Goal: Information Seeking & Learning: Learn about a topic

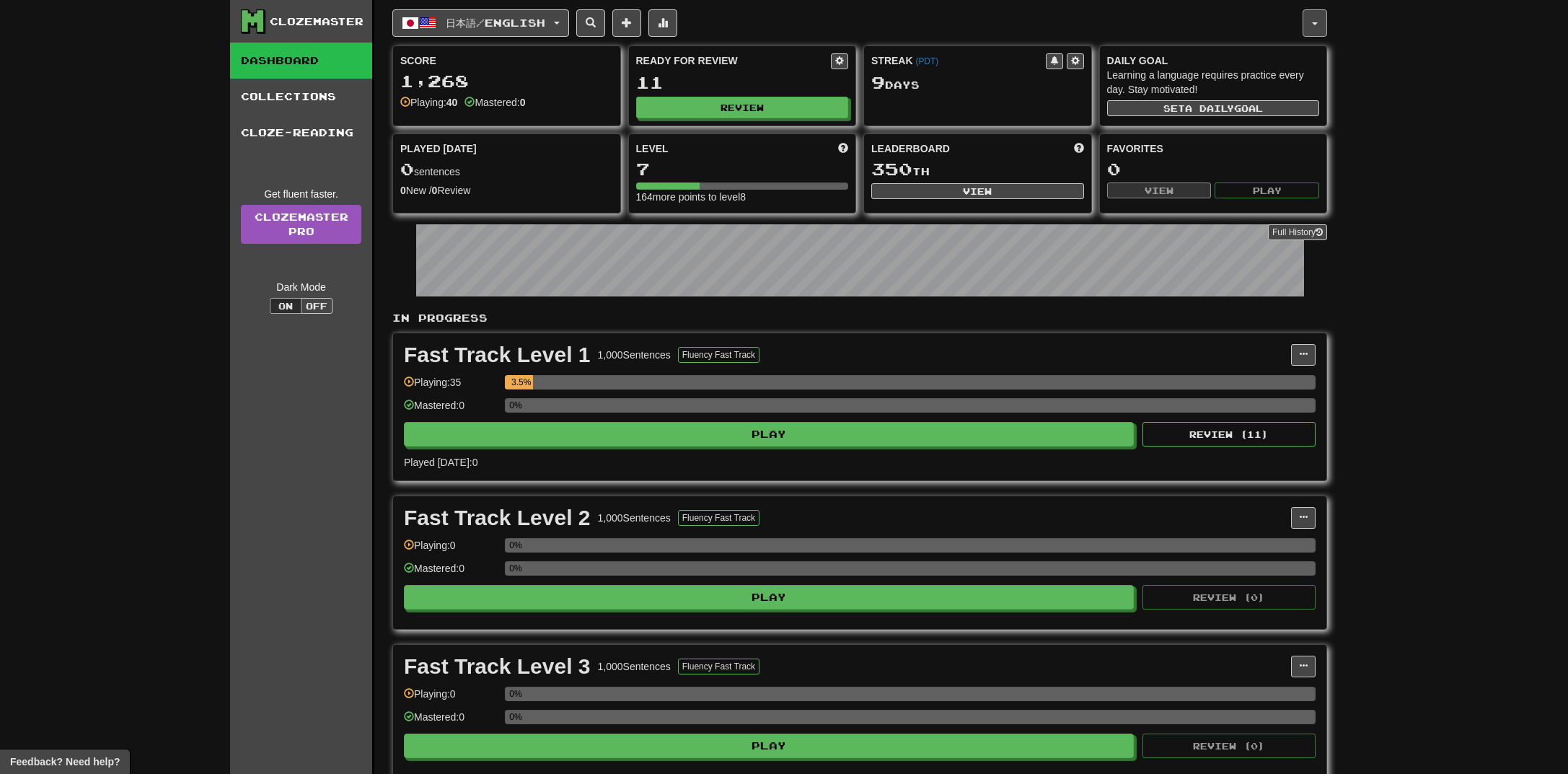
click at [1322, 26] on button "button" at bounding box center [1315, 23] width 24 height 27
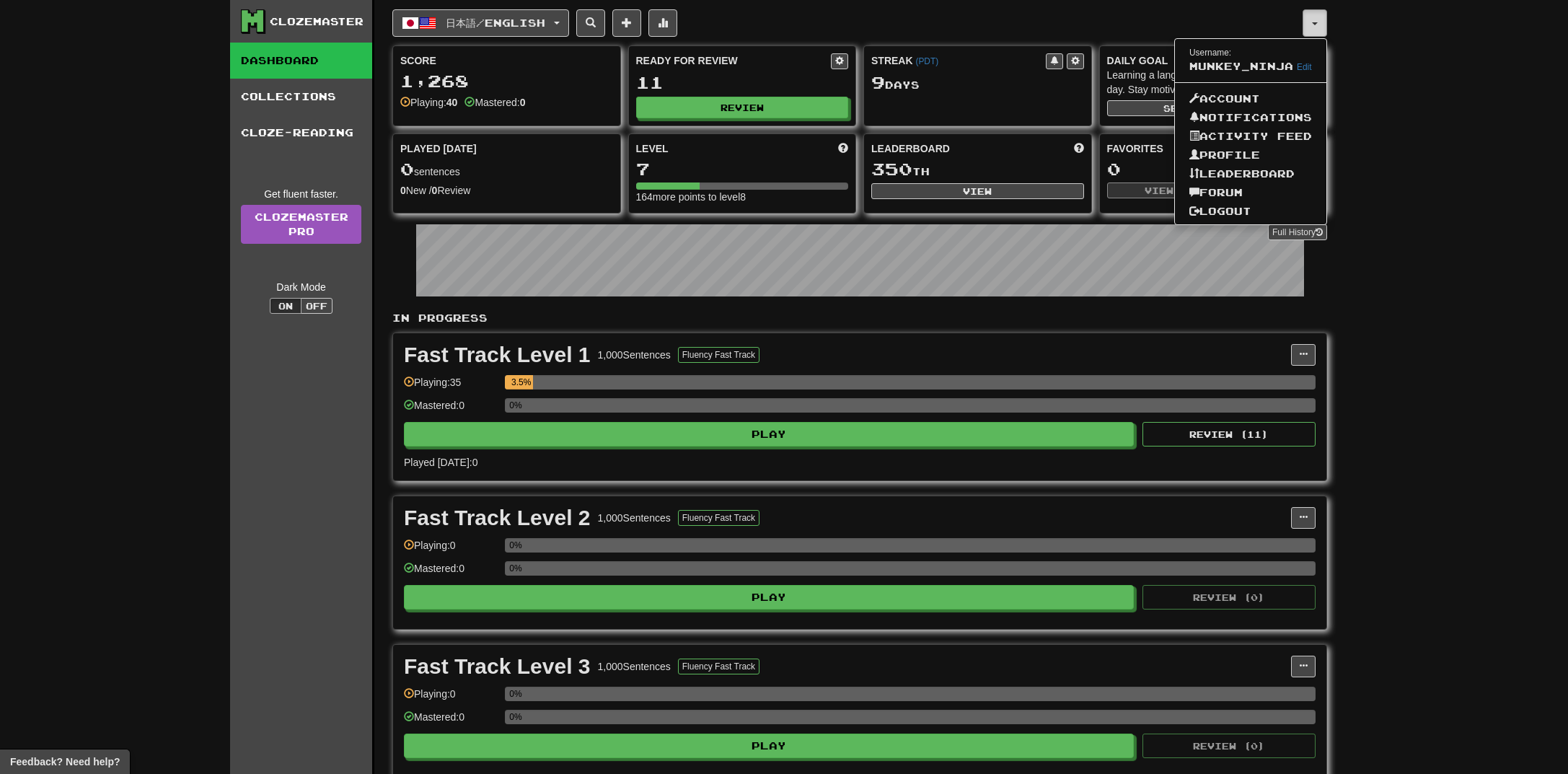
click at [1320, 26] on button "button" at bounding box center [1315, 23] width 24 height 27
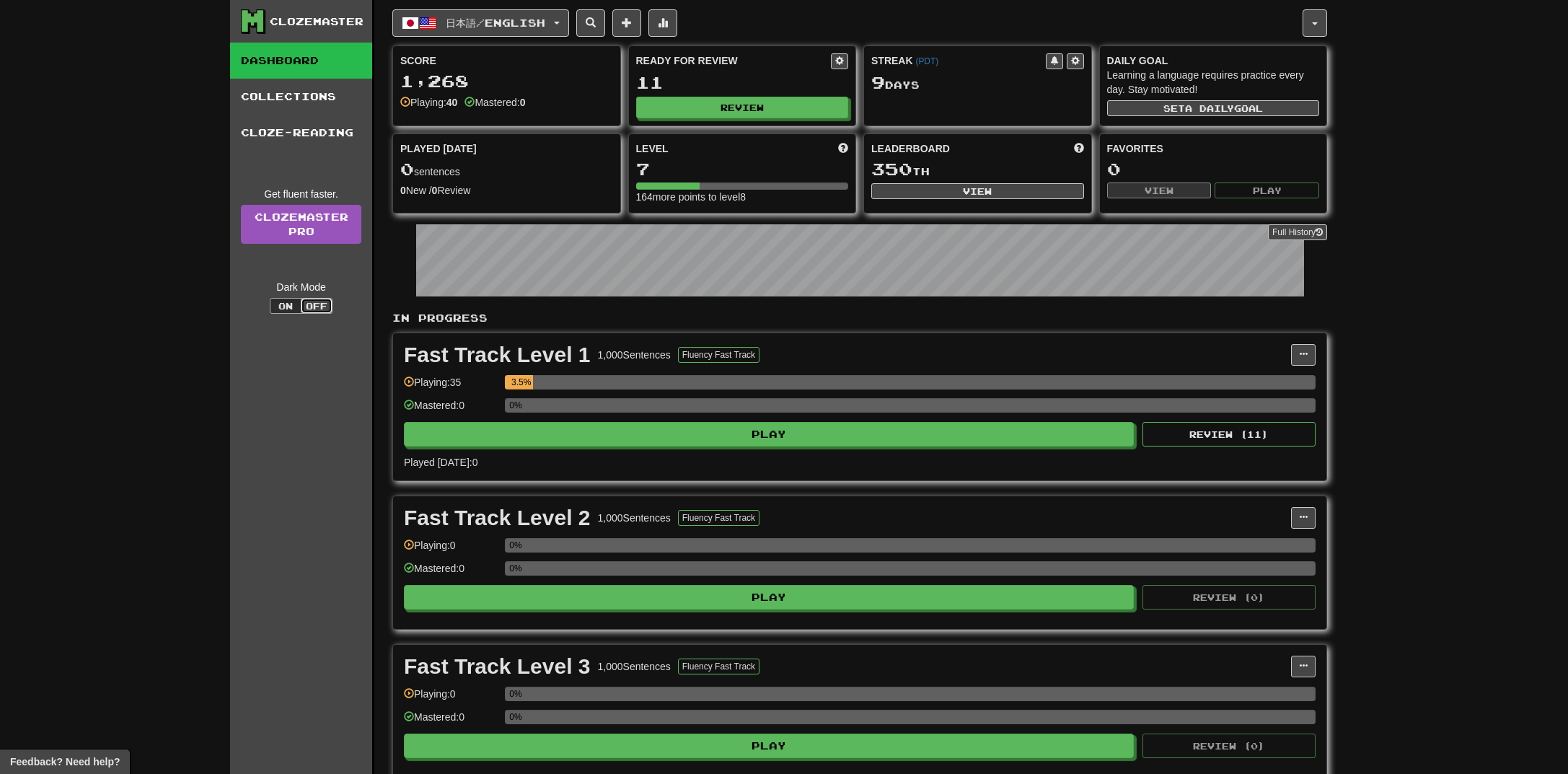
click at [307, 310] on button "Off" at bounding box center [316, 305] width 32 height 16
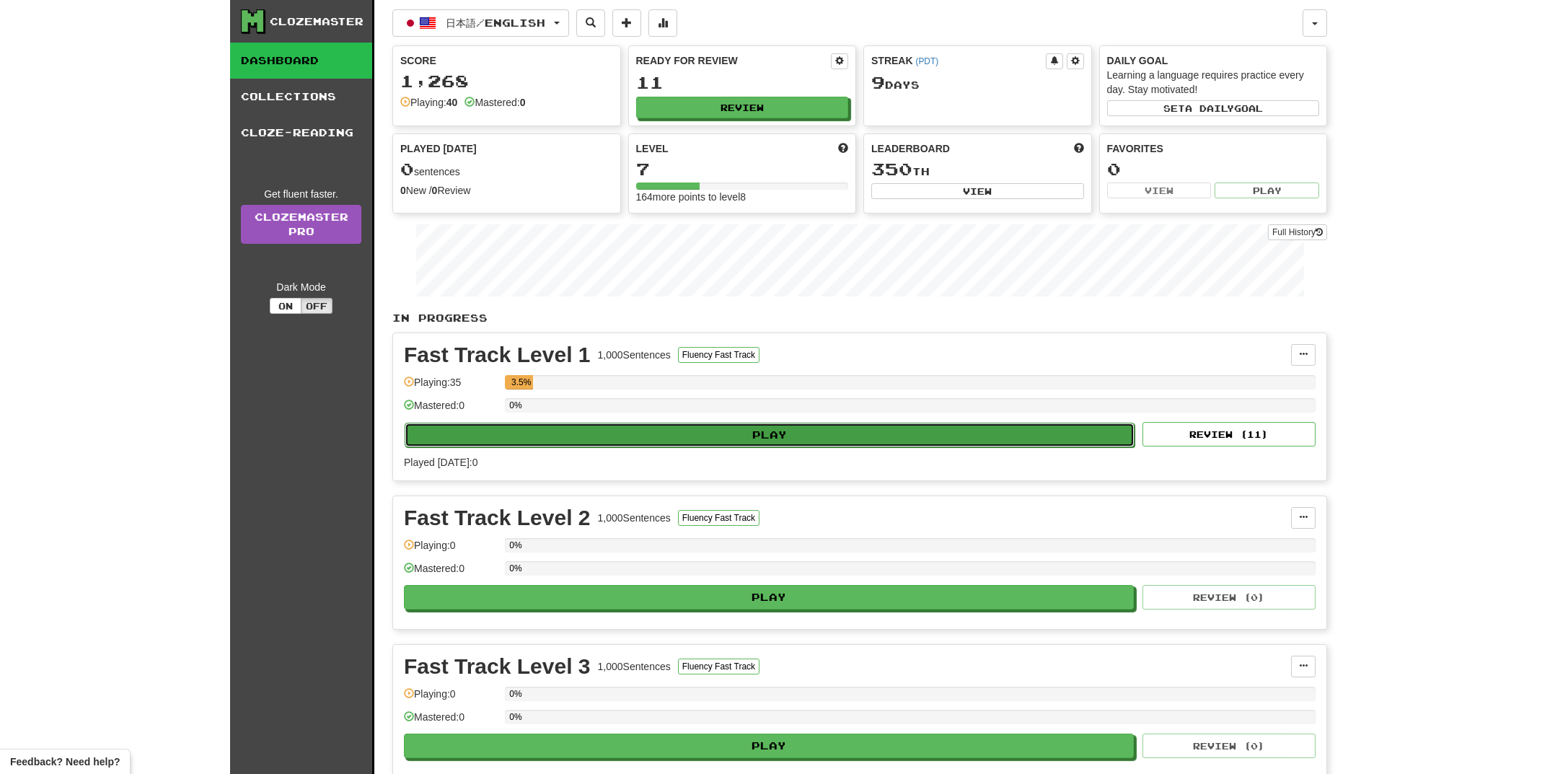
click at [703, 432] on button "Play" at bounding box center [769, 434] width 730 height 24
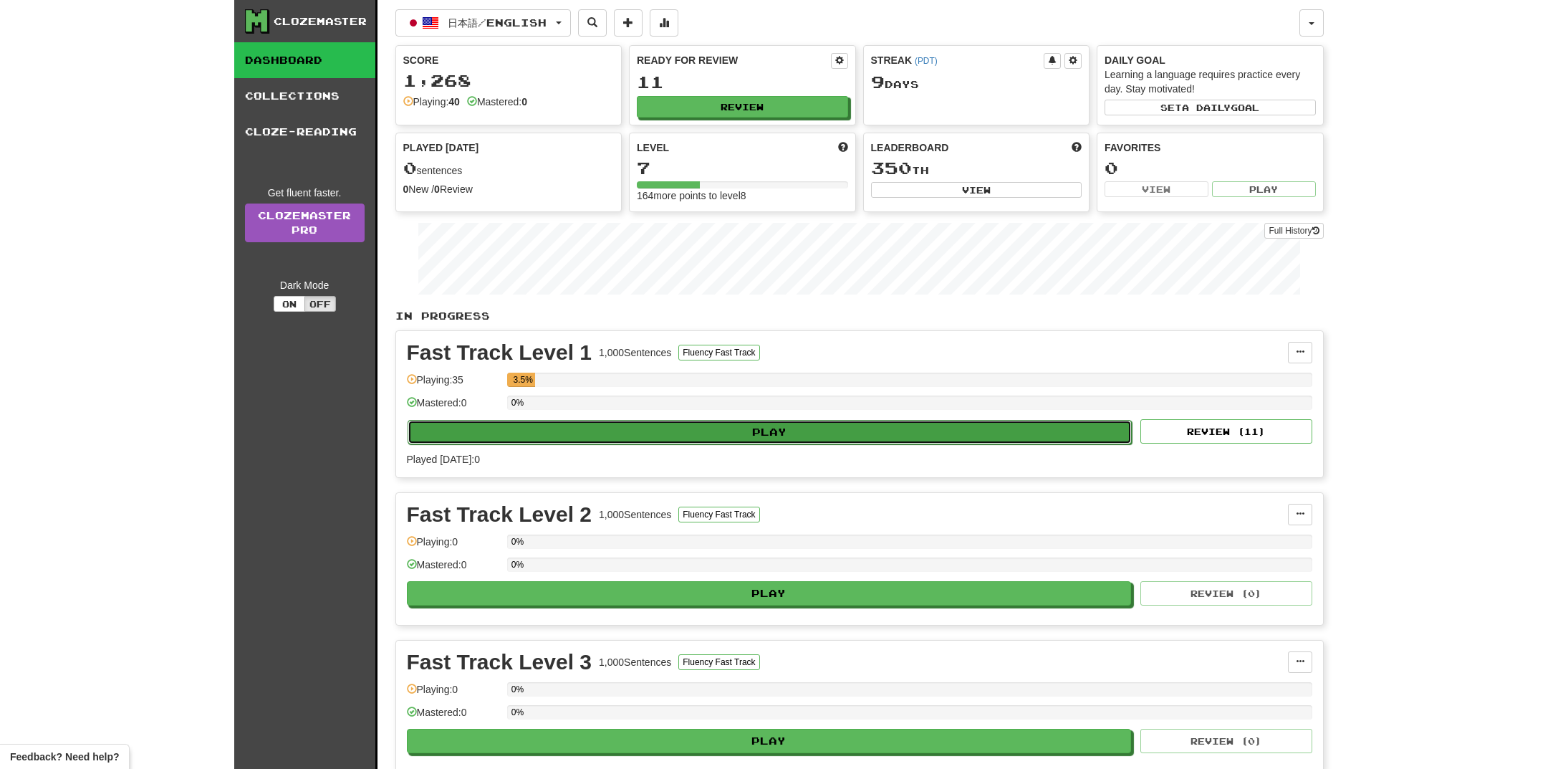
select select "**"
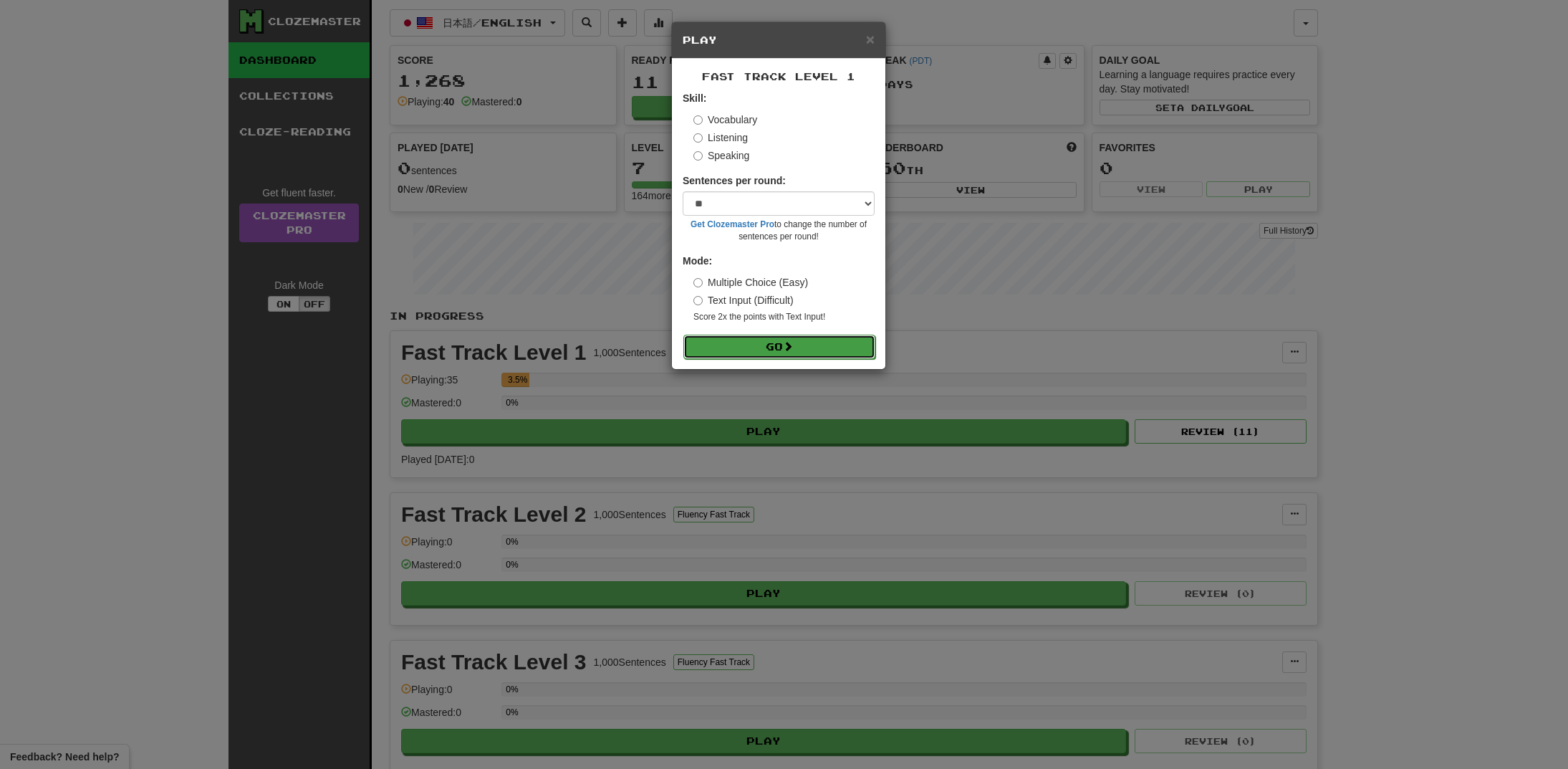
click at [737, 353] on button "Go" at bounding box center [779, 347] width 192 height 24
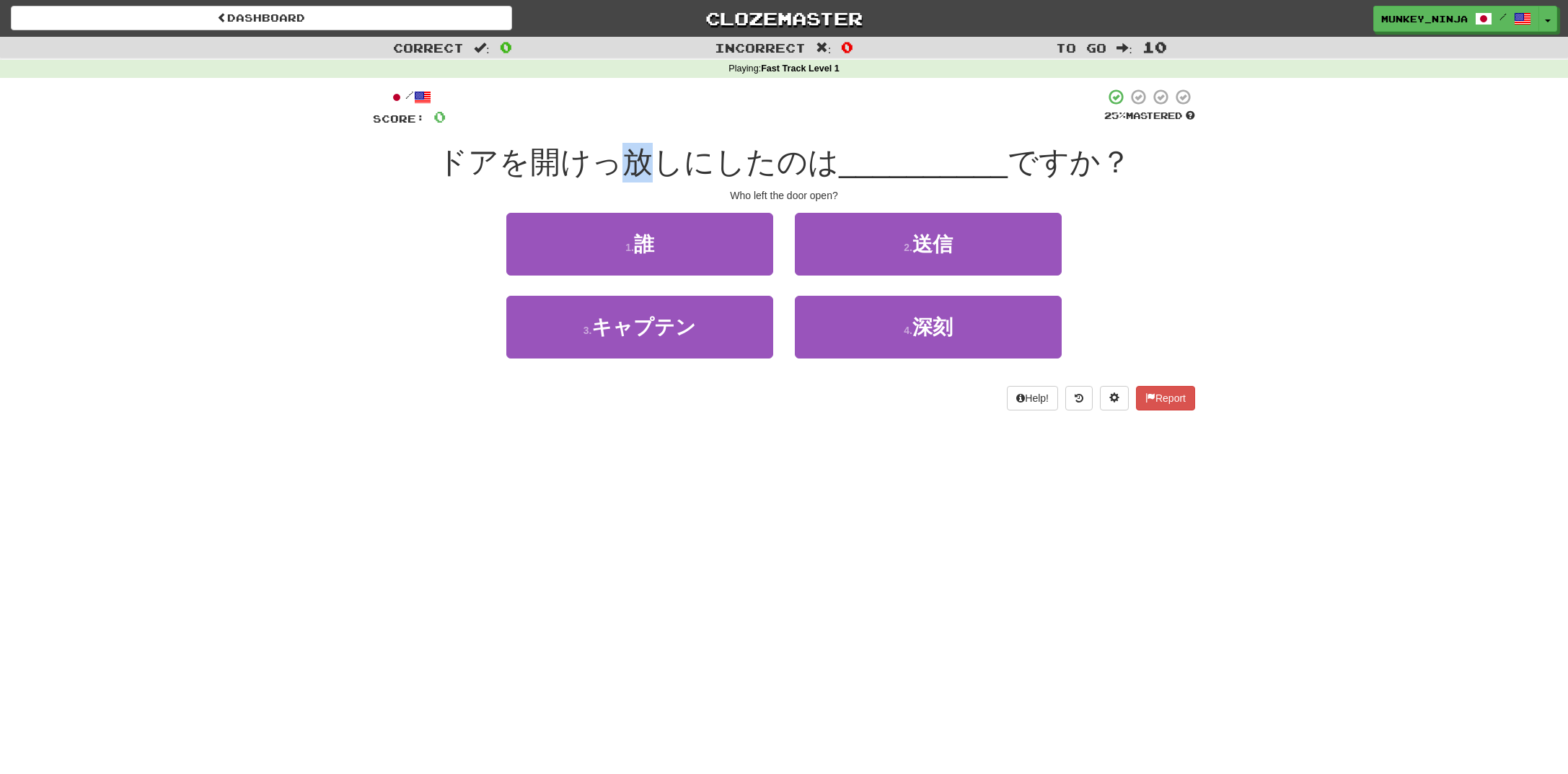
drag, startPoint x: 625, startPoint y: 161, endPoint x: 681, endPoint y: 161, distance: 56.0
click at [675, 164] on span "ドアを開けっ放しにしたのは" at bounding box center [638, 161] width 402 height 34
click at [266, 269] on div "Correct : 0 Incorrect : 0 To go : 10 Playing : Fast Track Level 1 / Score: 0 25…" at bounding box center [784, 234] width 1568 height 394
drag, startPoint x: 348, startPoint y: 326, endPoint x: 358, endPoint y: 327, distance: 10.0
click at [352, 327] on div "Correct : 0 Incorrect : 0 To go : 10 Playing : Fast Track Level 1 / Score: 0 25…" at bounding box center [784, 234] width 1568 height 394
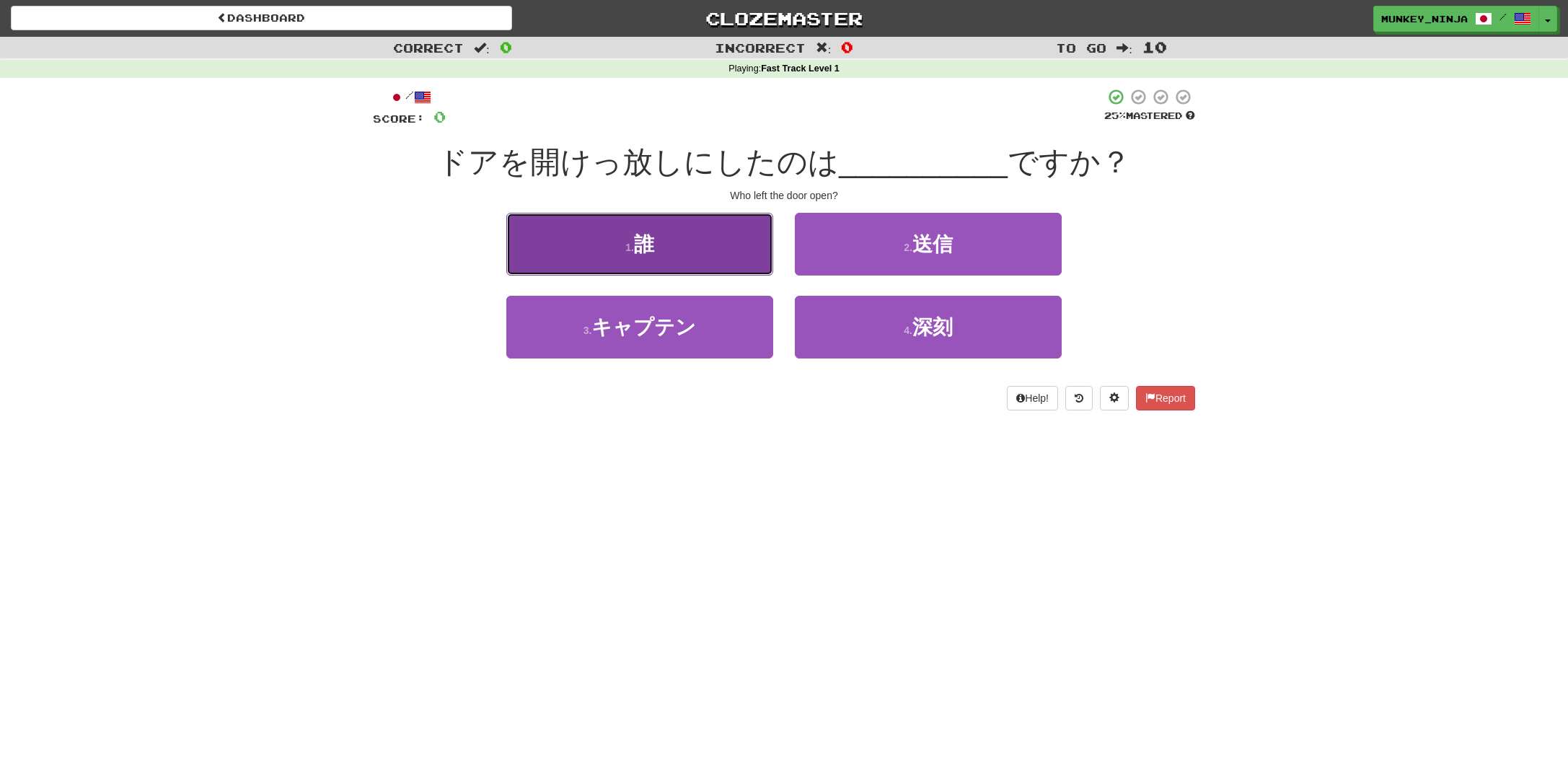
click at [731, 231] on button "1 . 誰" at bounding box center [640, 244] width 266 height 63
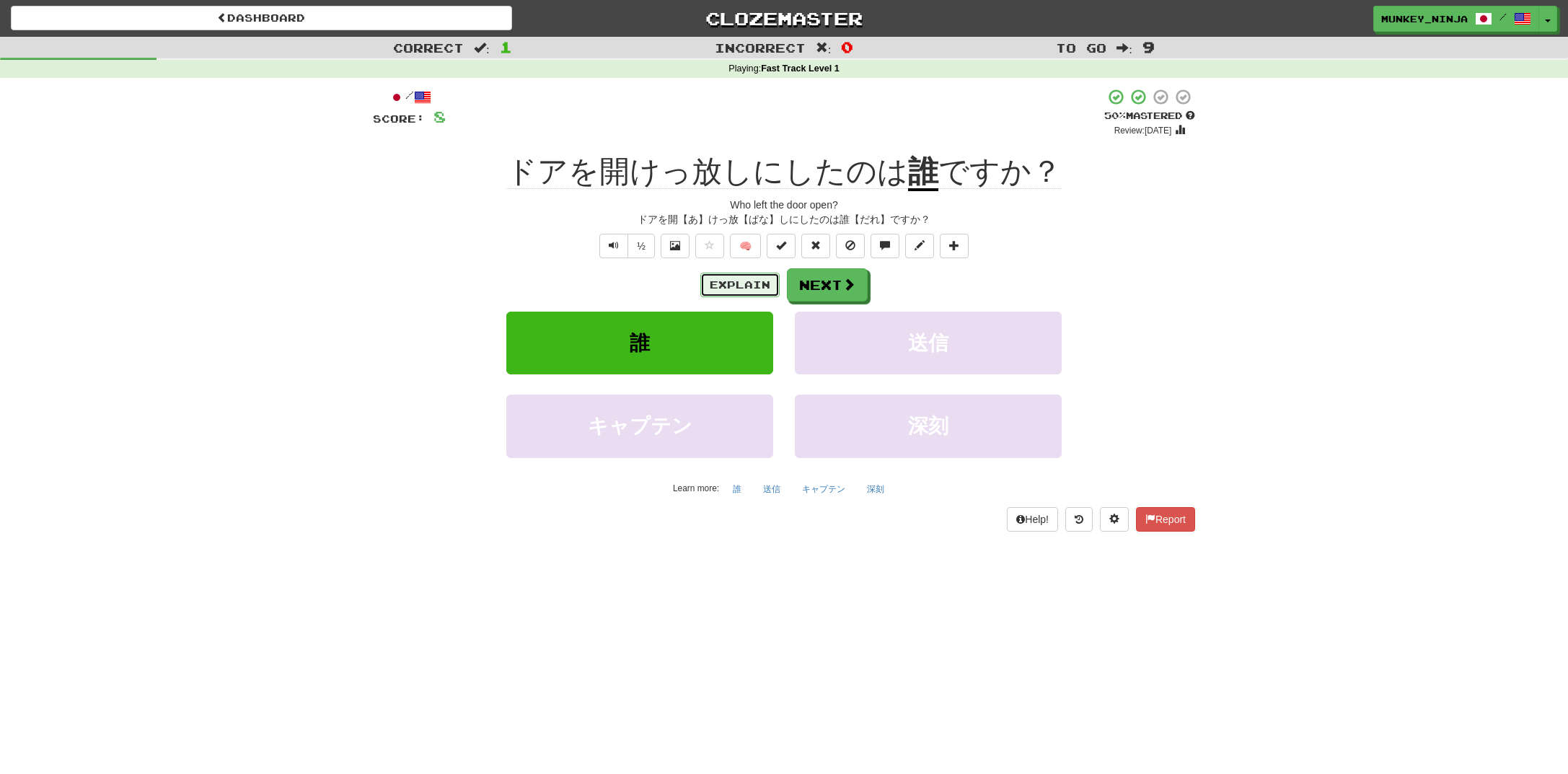
click at [734, 277] on button "Explain" at bounding box center [739, 285] width 80 height 24
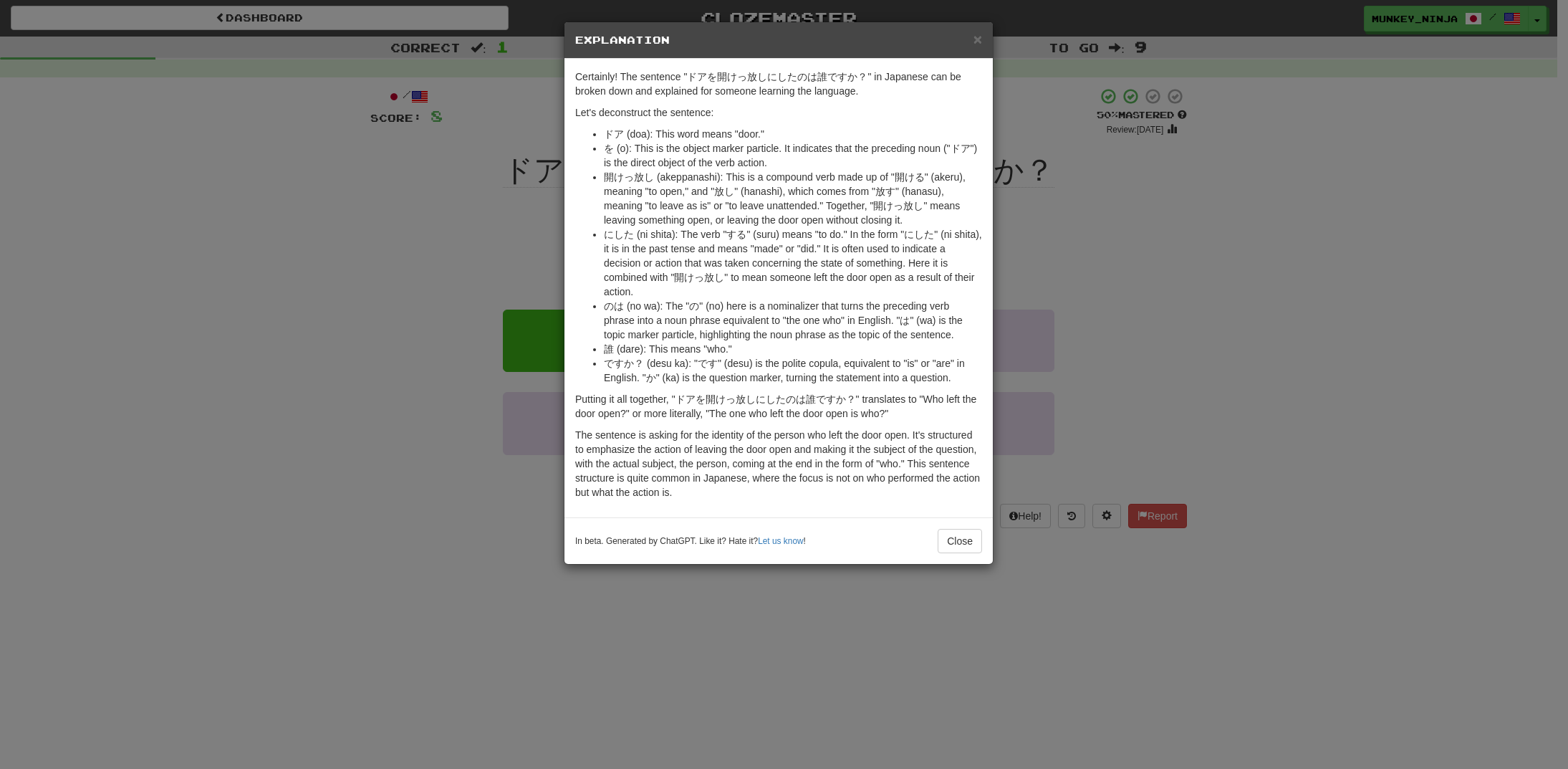
click at [433, 221] on div "× Explanation Certainly! The sentence "ドアを開けっ放しにしたのは誰ですか？" in Japanese can be b…" at bounding box center [784, 384] width 1568 height 769
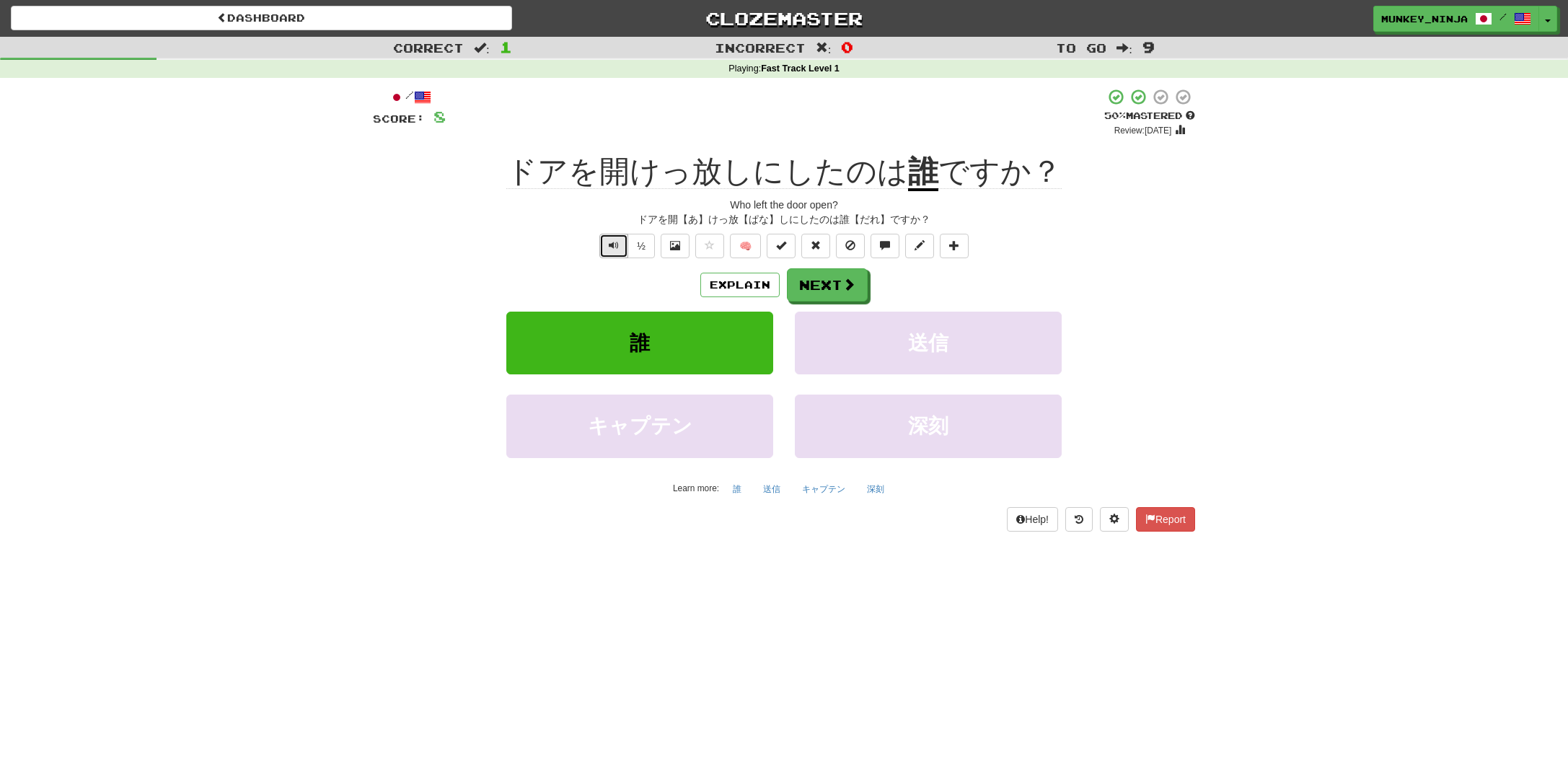
click at [621, 244] on button "Text-to-speech controls" at bounding box center [614, 246] width 29 height 24
click at [850, 281] on span at bounding box center [849, 285] width 13 height 13
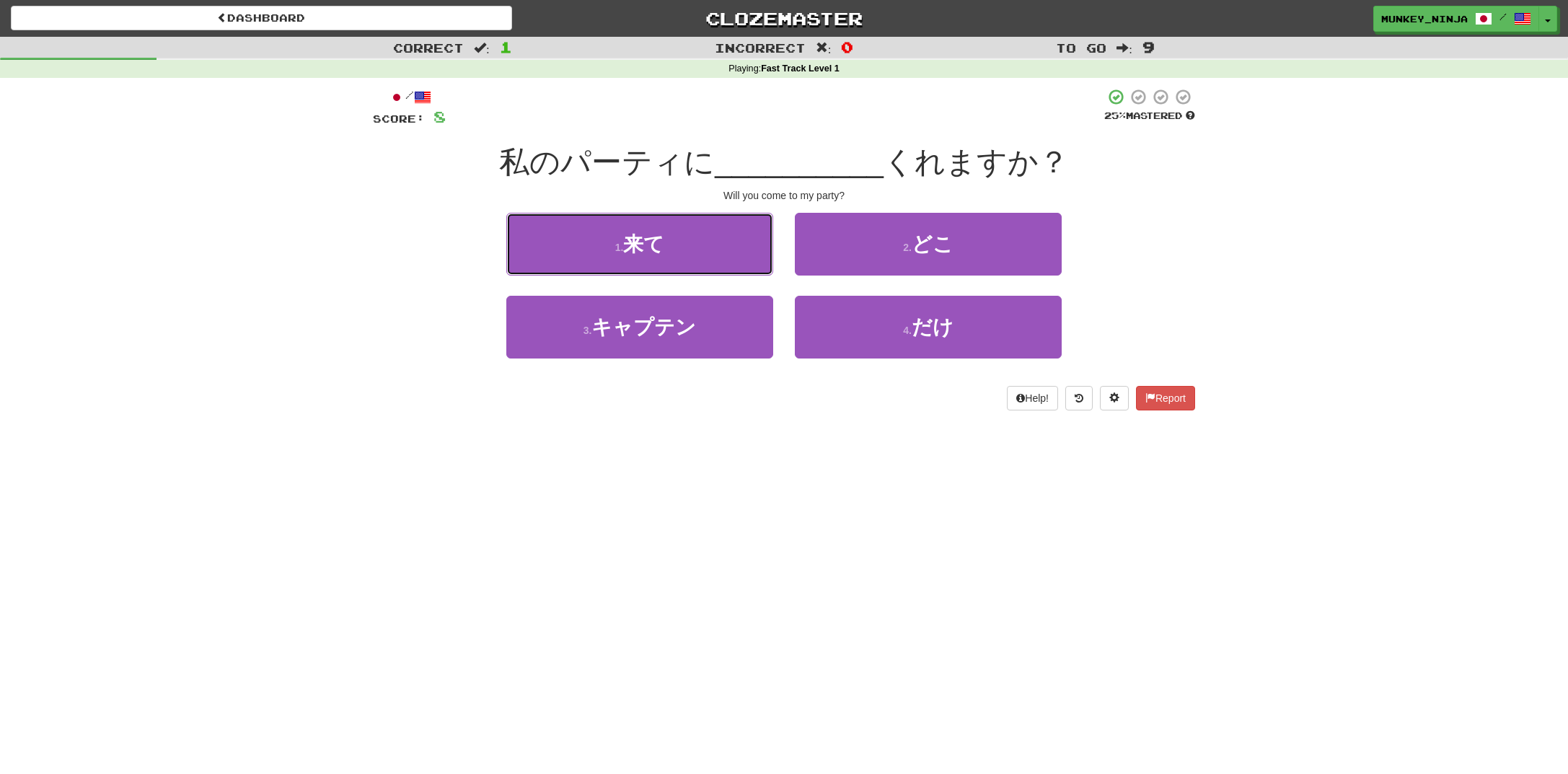
drag, startPoint x: 696, startPoint y: 255, endPoint x: 712, endPoint y: 266, distance: 19.4
click at [701, 260] on button "1 . 来て" at bounding box center [640, 244] width 266 height 63
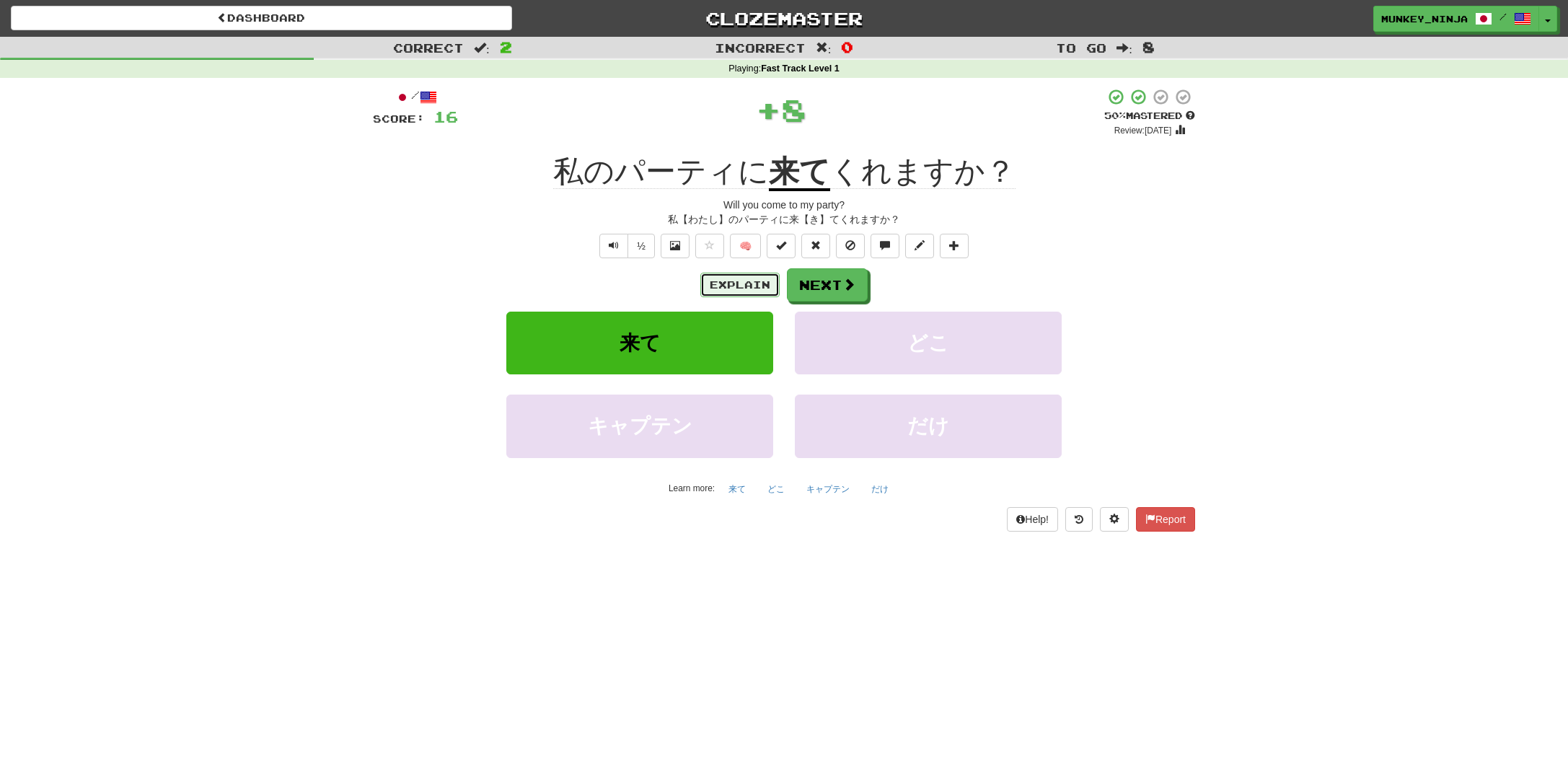
click at [725, 288] on button "Explain" at bounding box center [739, 285] width 80 height 24
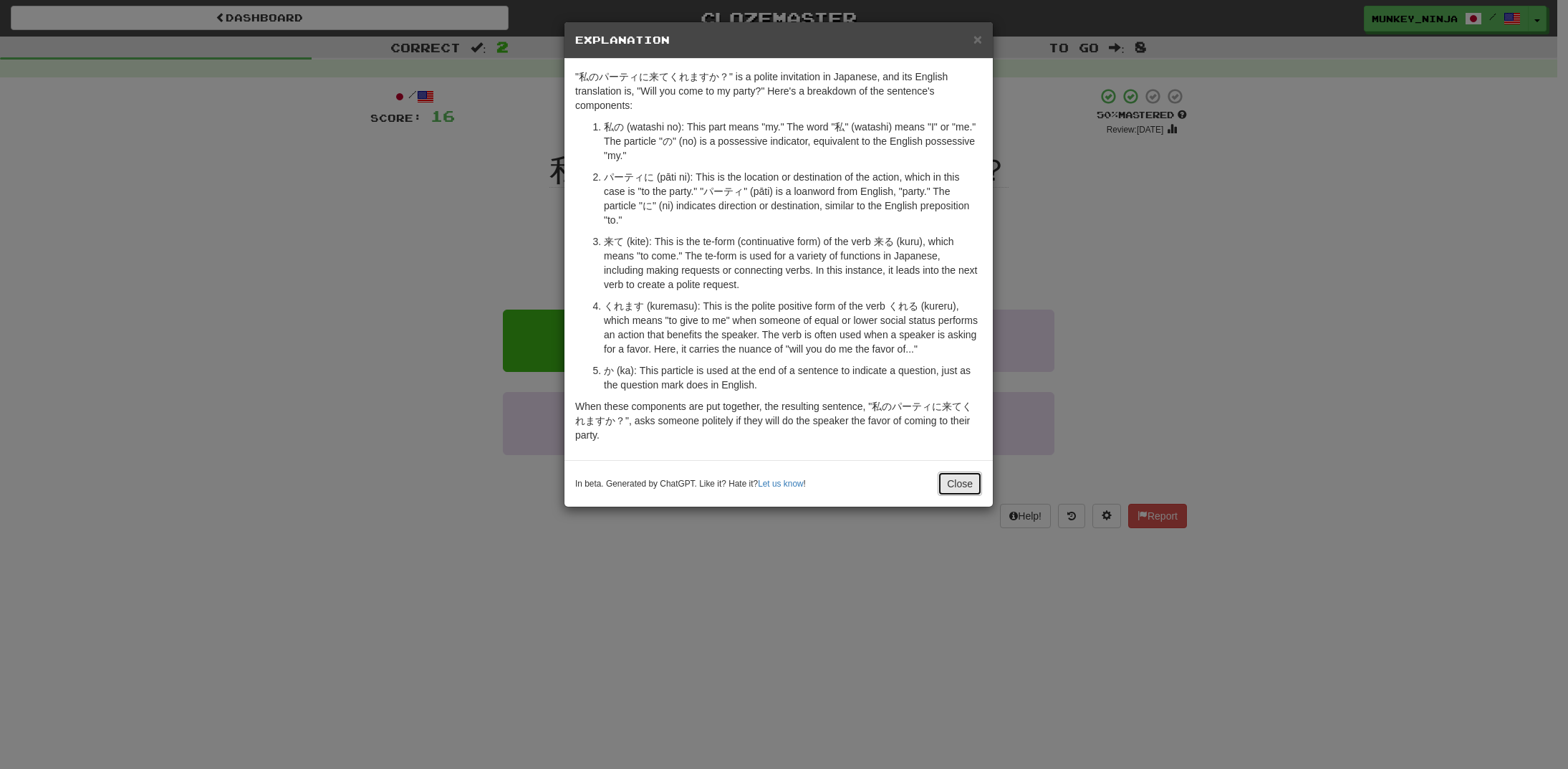
click at [971, 482] on button "Close" at bounding box center [960, 484] width 45 height 24
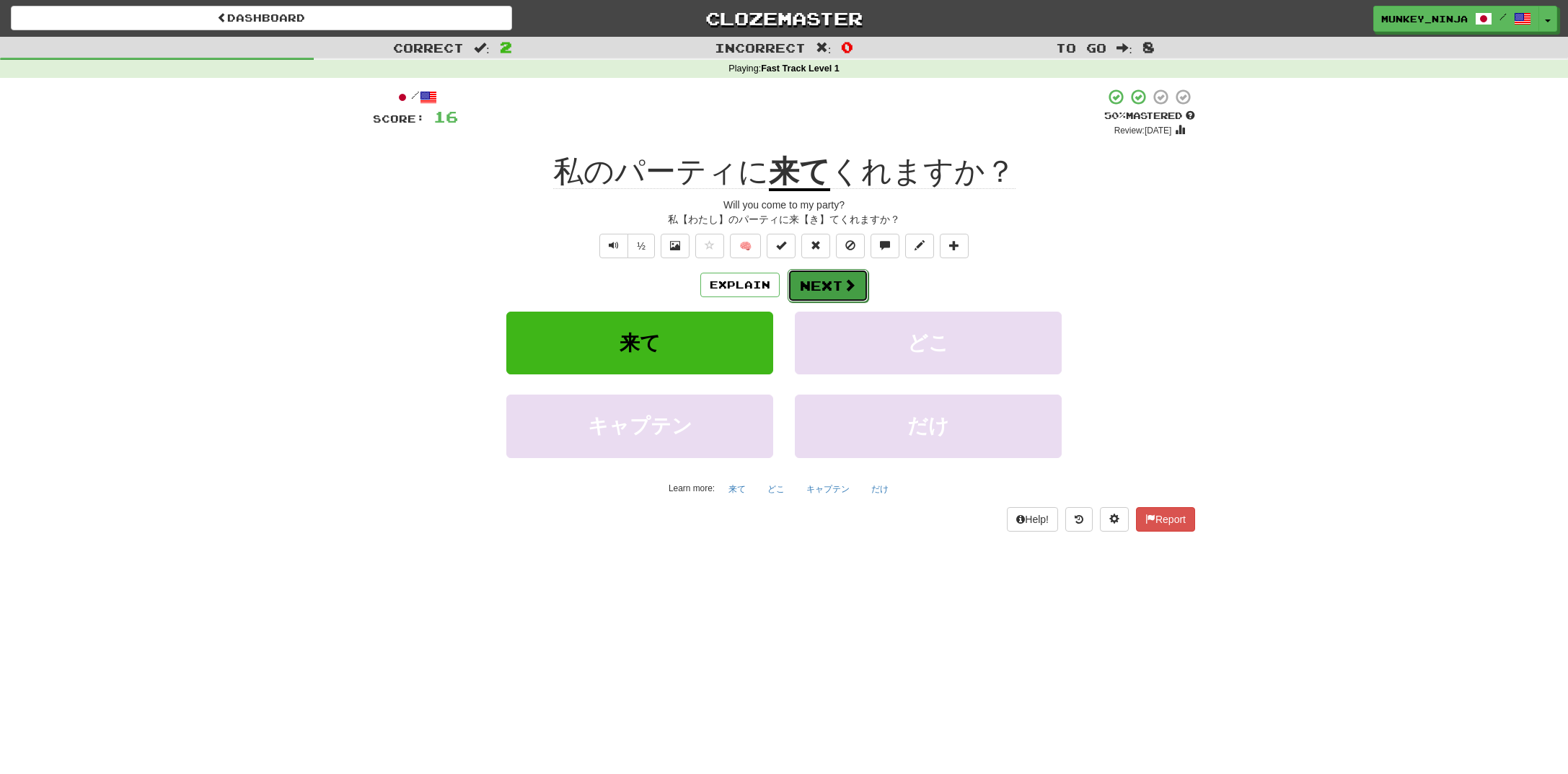
click at [843, 296] on button "Next" at bounding box center [828, 285] width 81 height 33
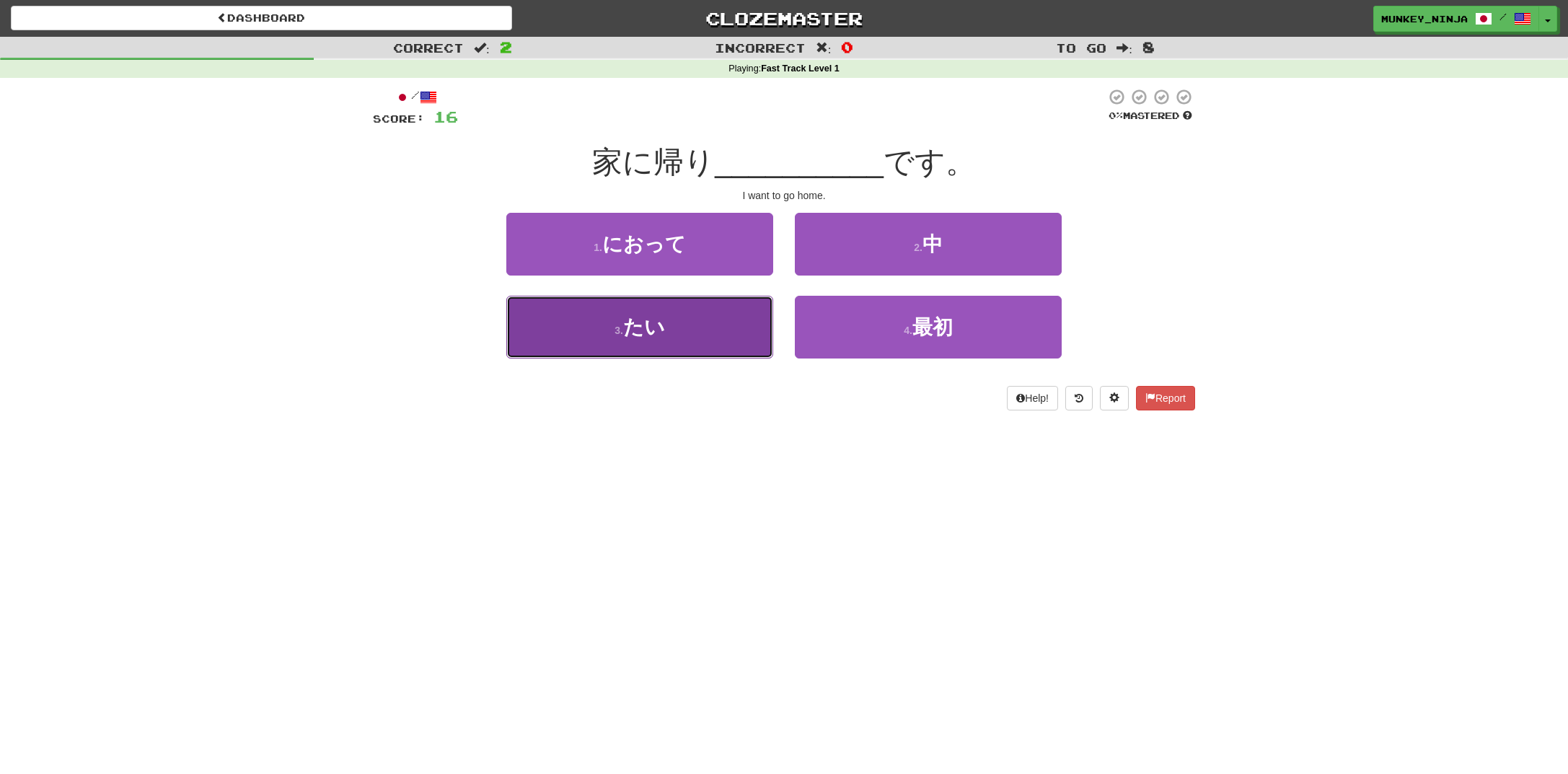
click at [746, 329] on button "3 . たい" at bounding box center [640, 326] width 266 height 63
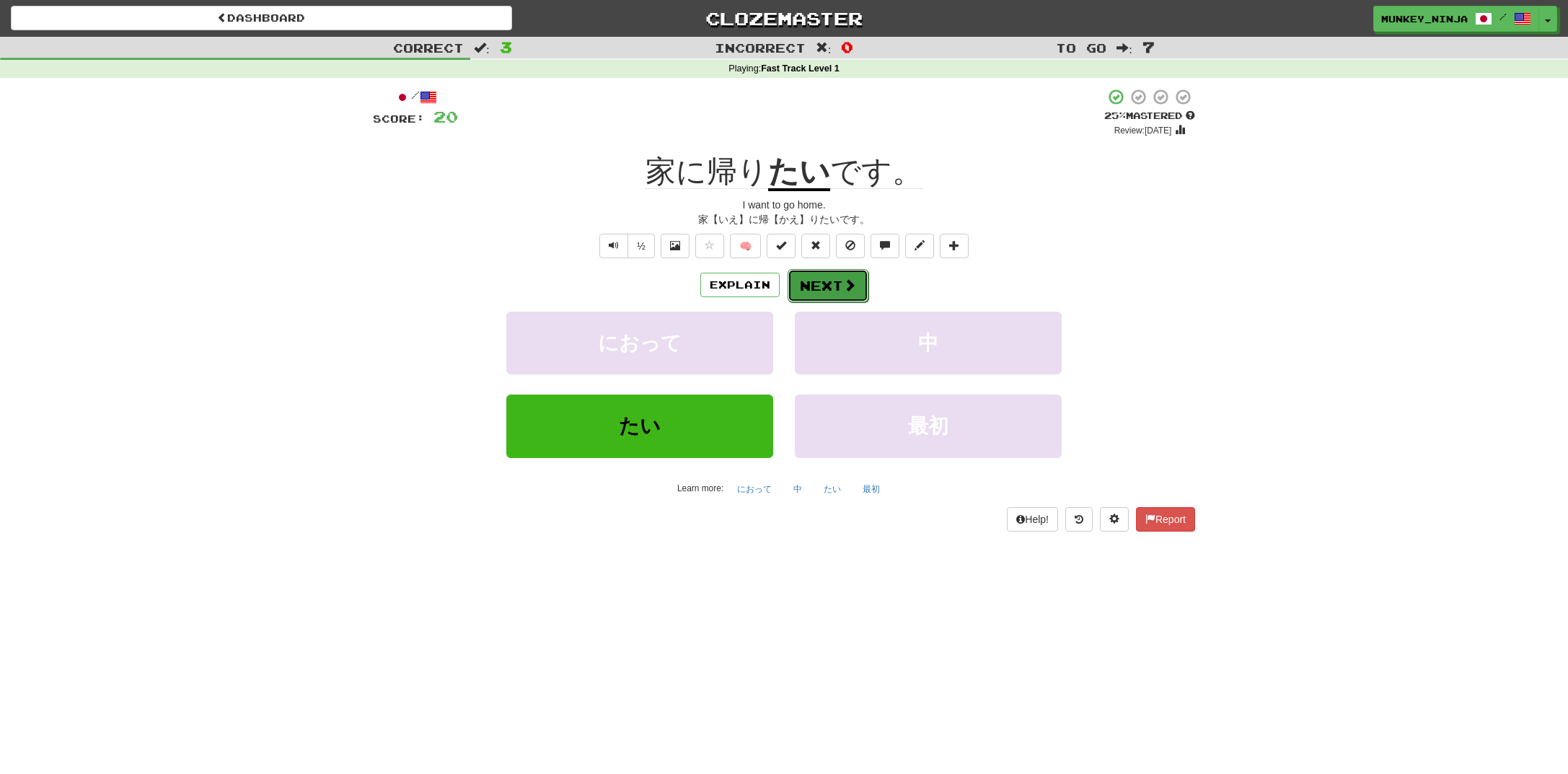
click at [824, 300] on button "Next" at bounding box center [828, 285] width 81 height 33
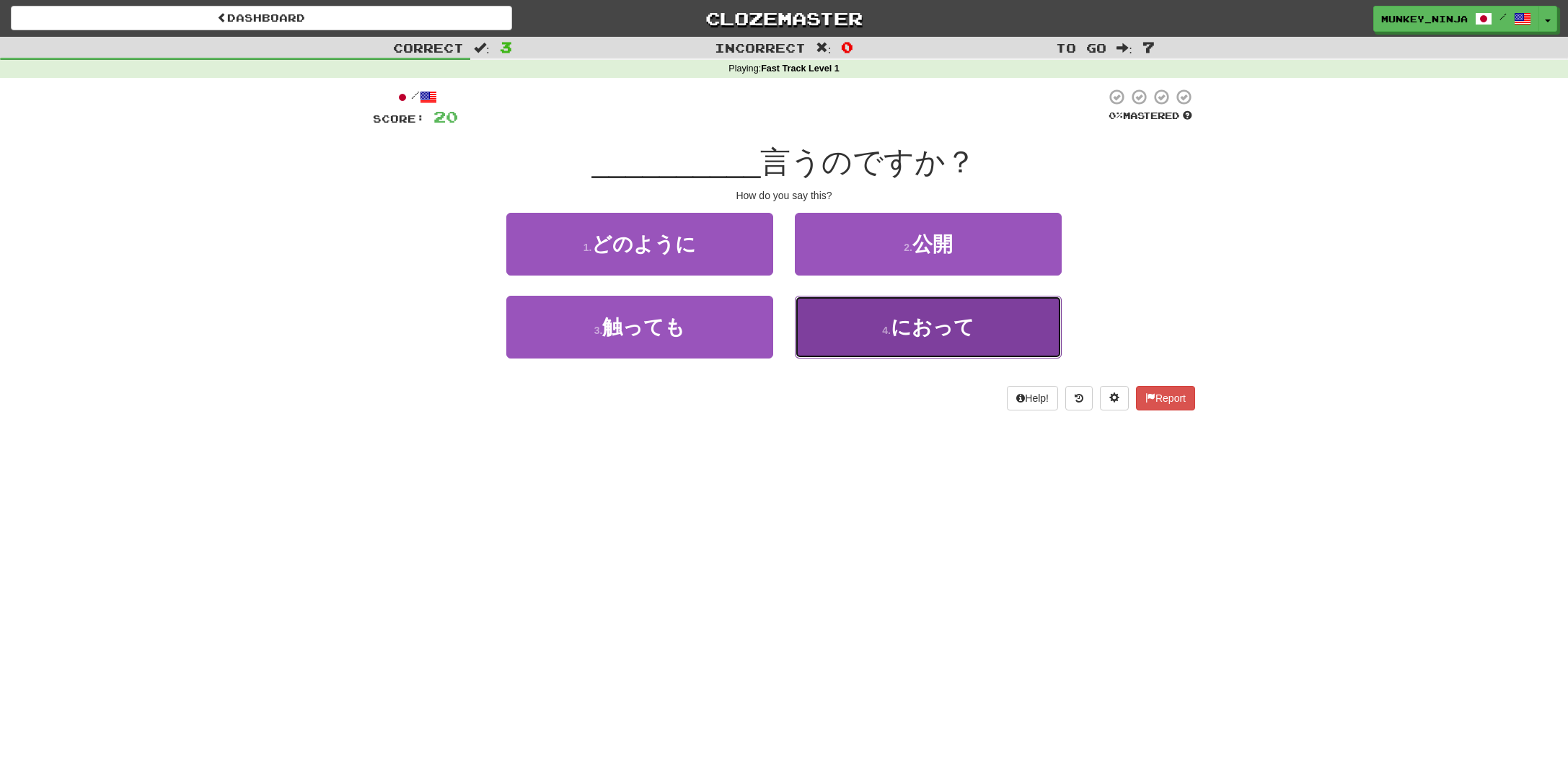
click at [906, 347] on button "4 . におって" at bounding box center [928, 326] width 266 height 63
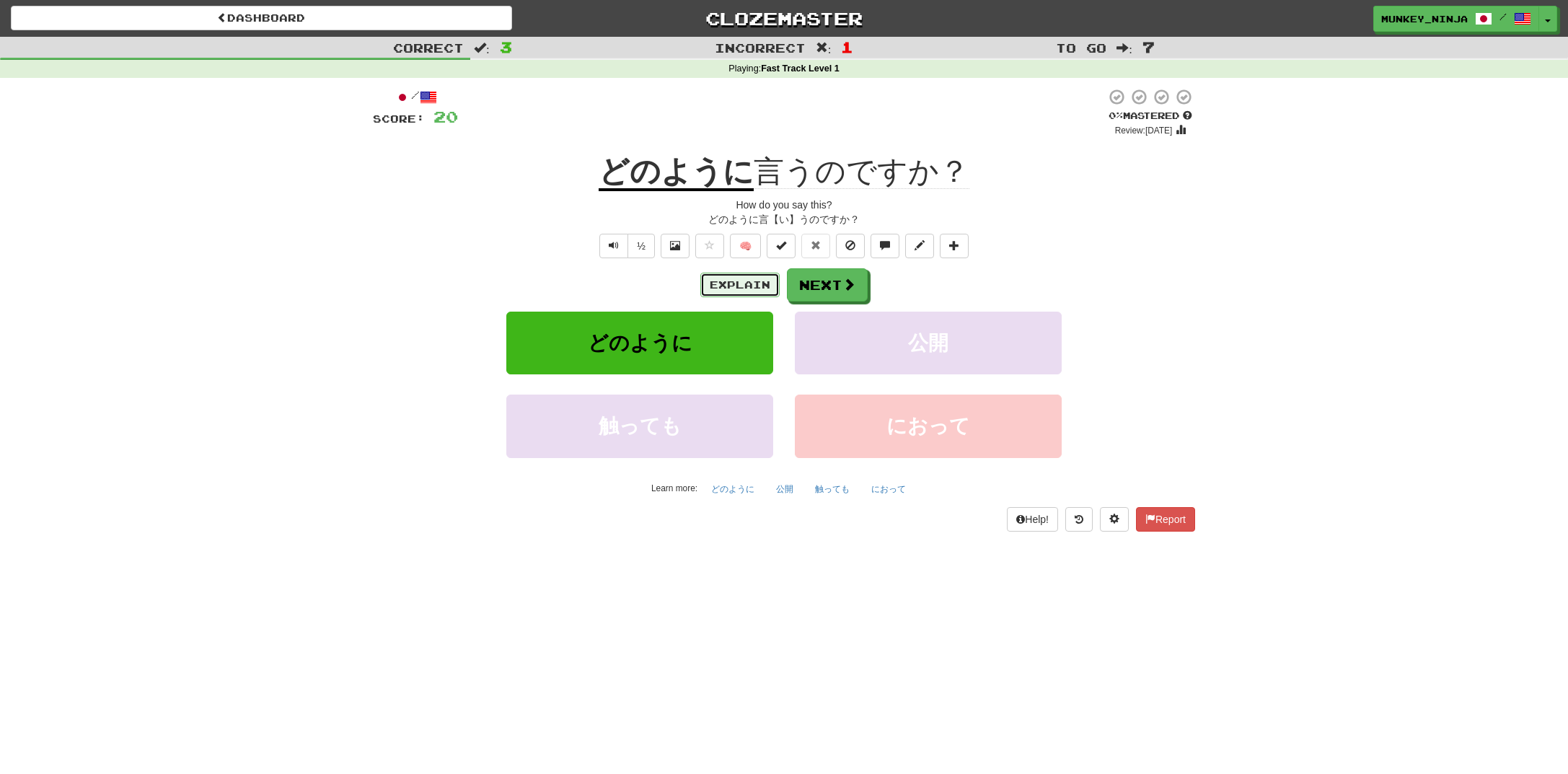
click at [748, 291] on button "Explain" at bounding box center [739, 285] width 80 height 24
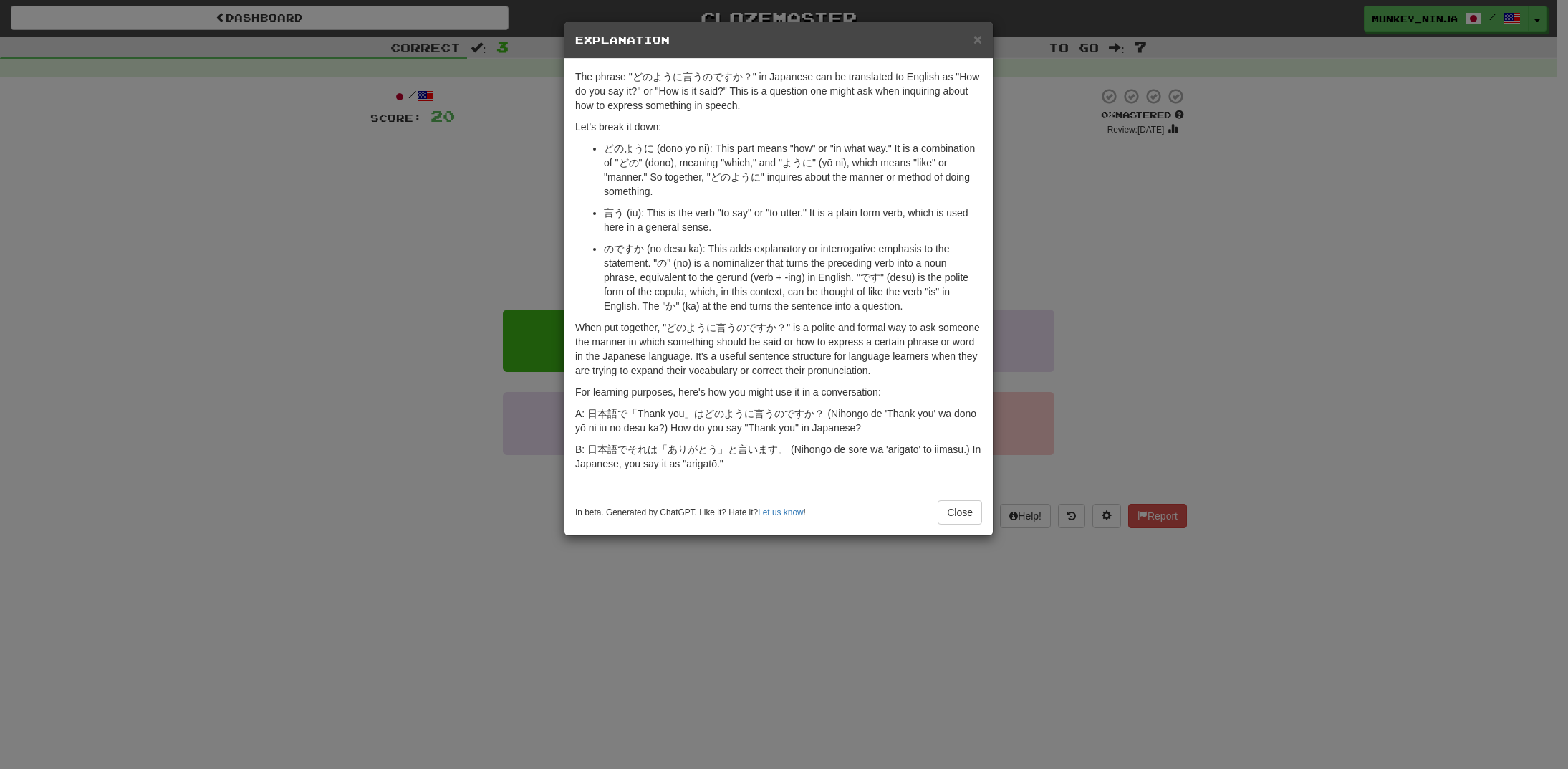
click at [440, 243] on div "× Explanation The phrase "どのように言うのですか？" in Japanese can be translated to Englis…" at bounding box center [784, 384] width 1568 height 769
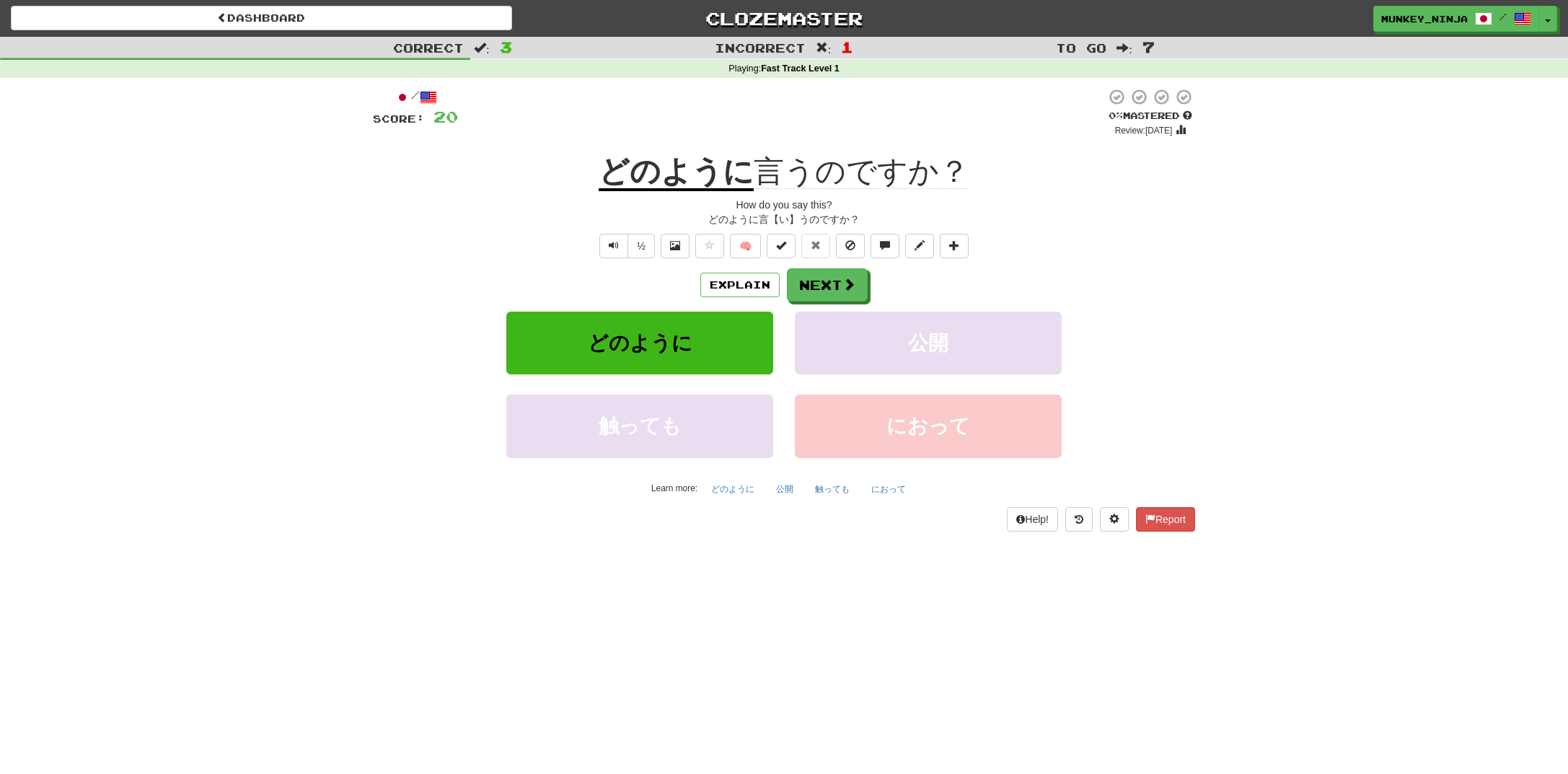
click at [1029, 701] on div "Dashboard Clozemaster munkey_ninja / Toggle Dropdown Dashboard Leaderboard Acti…" at bounding box center [784, 387] width 1568 height 774
click at [835, 288] on button "Next" at bounding box center [828, 285] width 81 height 33
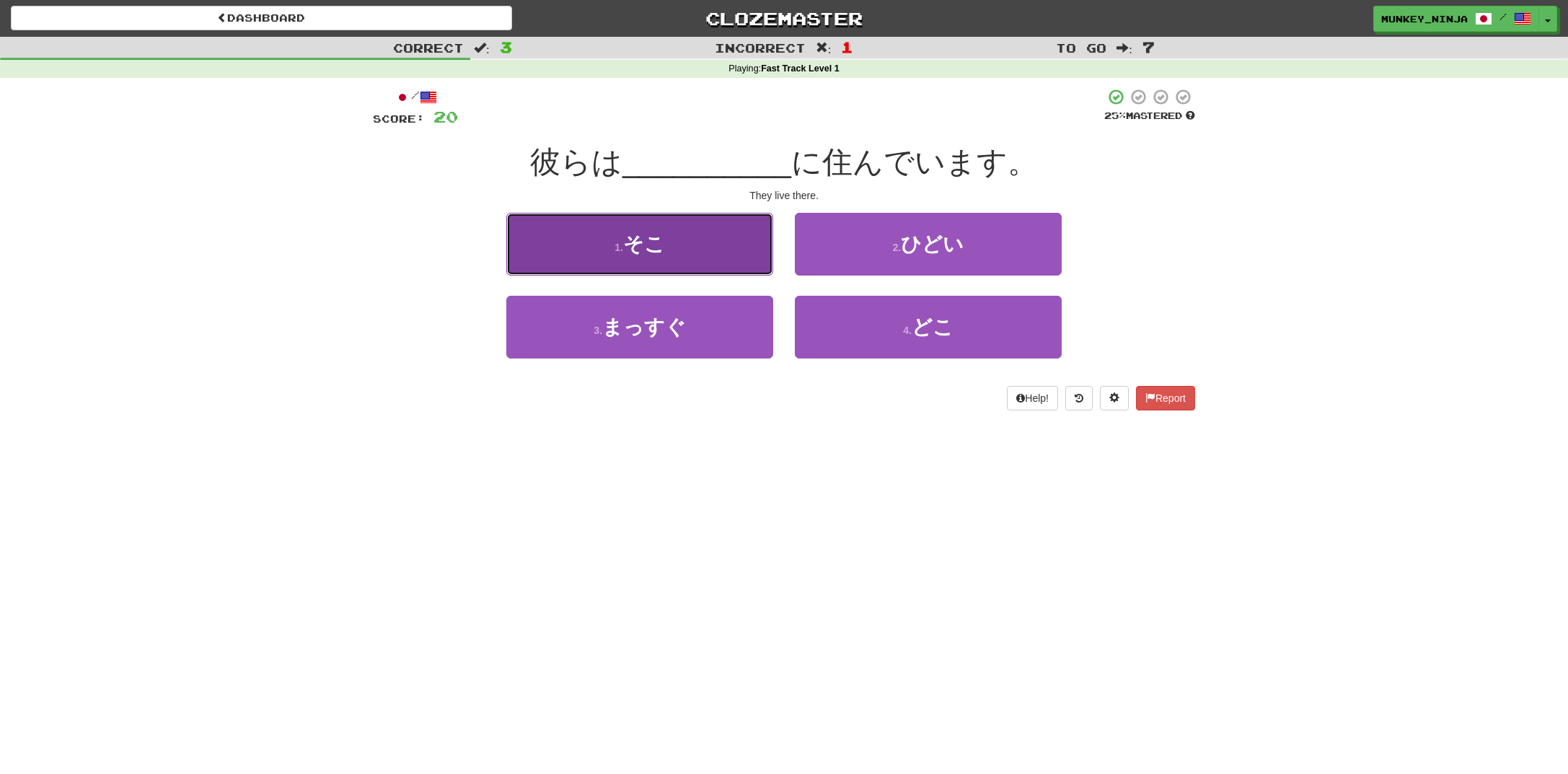
click at [718, 250] on button "1 . そこ" at bounding box center [640, 244] width 266 height 63
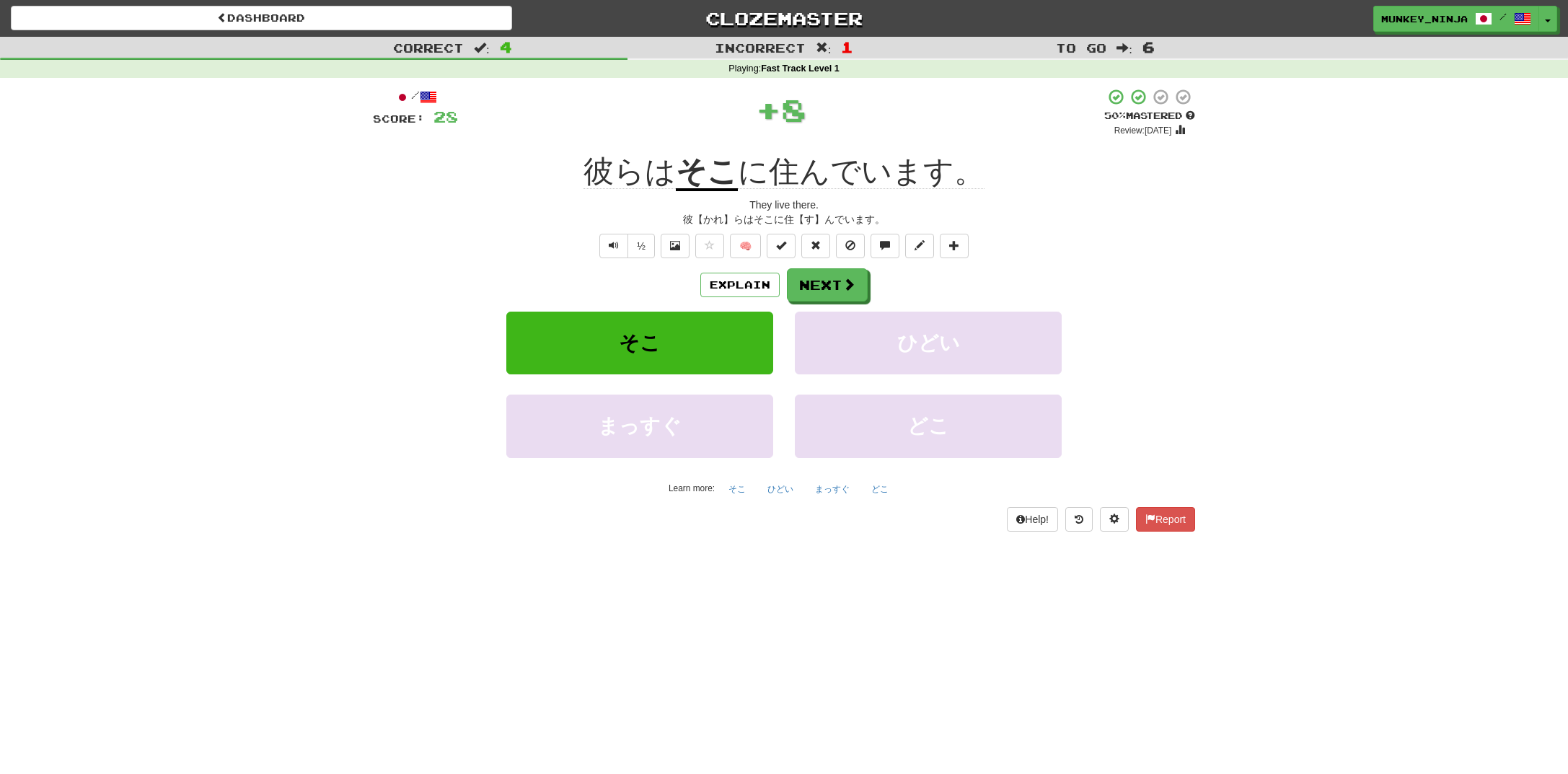
click at [805, 265] on div "/ Score: 28 + 8 50 % Mastered Review: 2025-08-30 彼らは そこ に住んでいます。 They live ther…" at bounding box center [784, 310] width 822 height 443
click at [824, 273] on button "Next" at bounding box center [828, 285] width 81 height 33
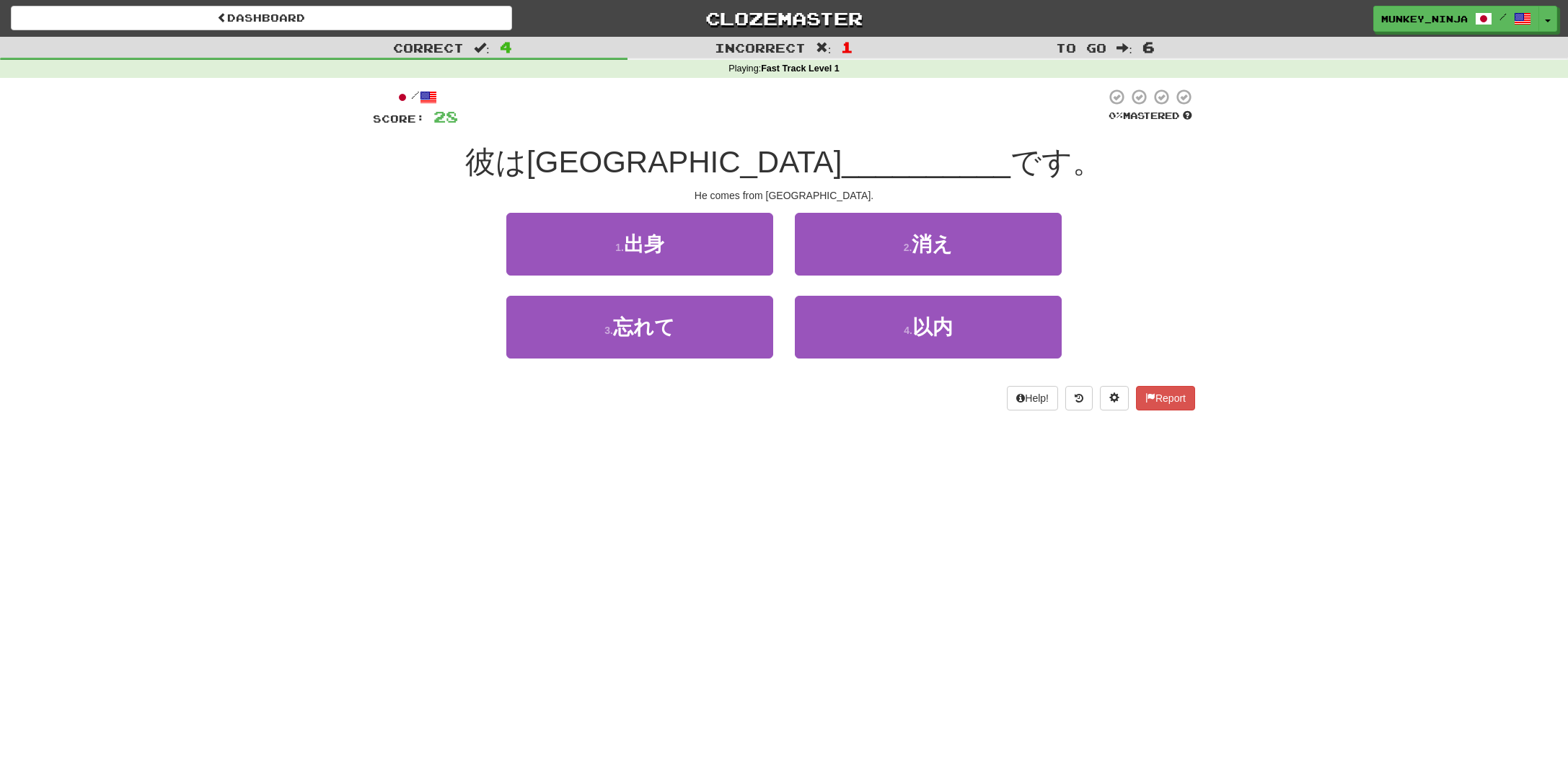
click at [1135, 589] on div "Dashboard Clozemaster munkey_ninja / Toggle Dropdown Dashboard Leaderboard Acti…" at bounding box center [784, 387] width 1568 height 774
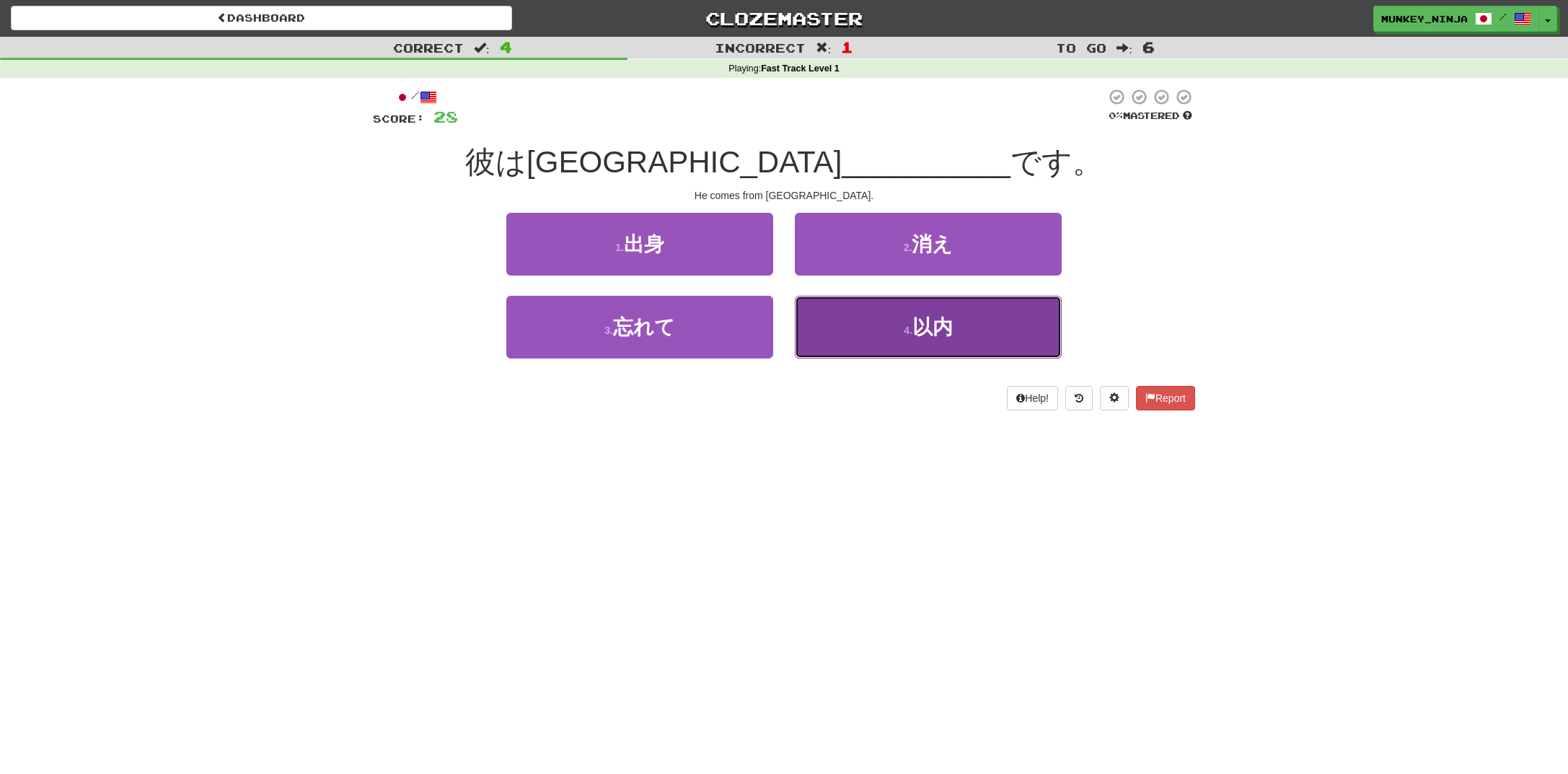
click at [924, 335] on span "以内" at bounding box center [932, 327] width 40 height 23
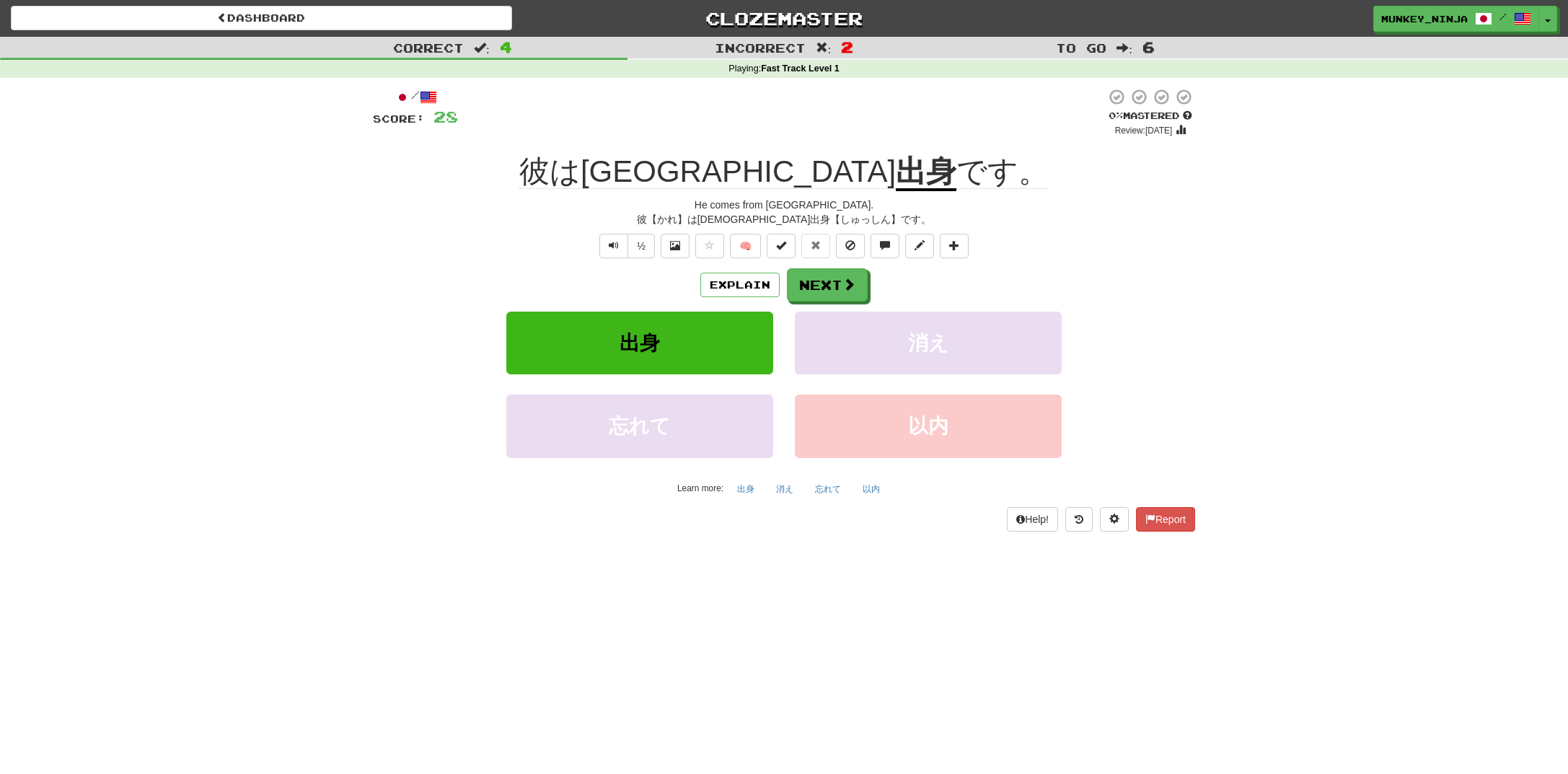
click at [1005, 279] on div "Explain Next" at bounding box center [784, 284] width 822 height 33
click at [1070, 247] on div "½ 🧠" at bounding box center [784, 246] width 822 height 24
click at [809, 277] on button "Next" at bounding box center [828, 285] width 81 height 33
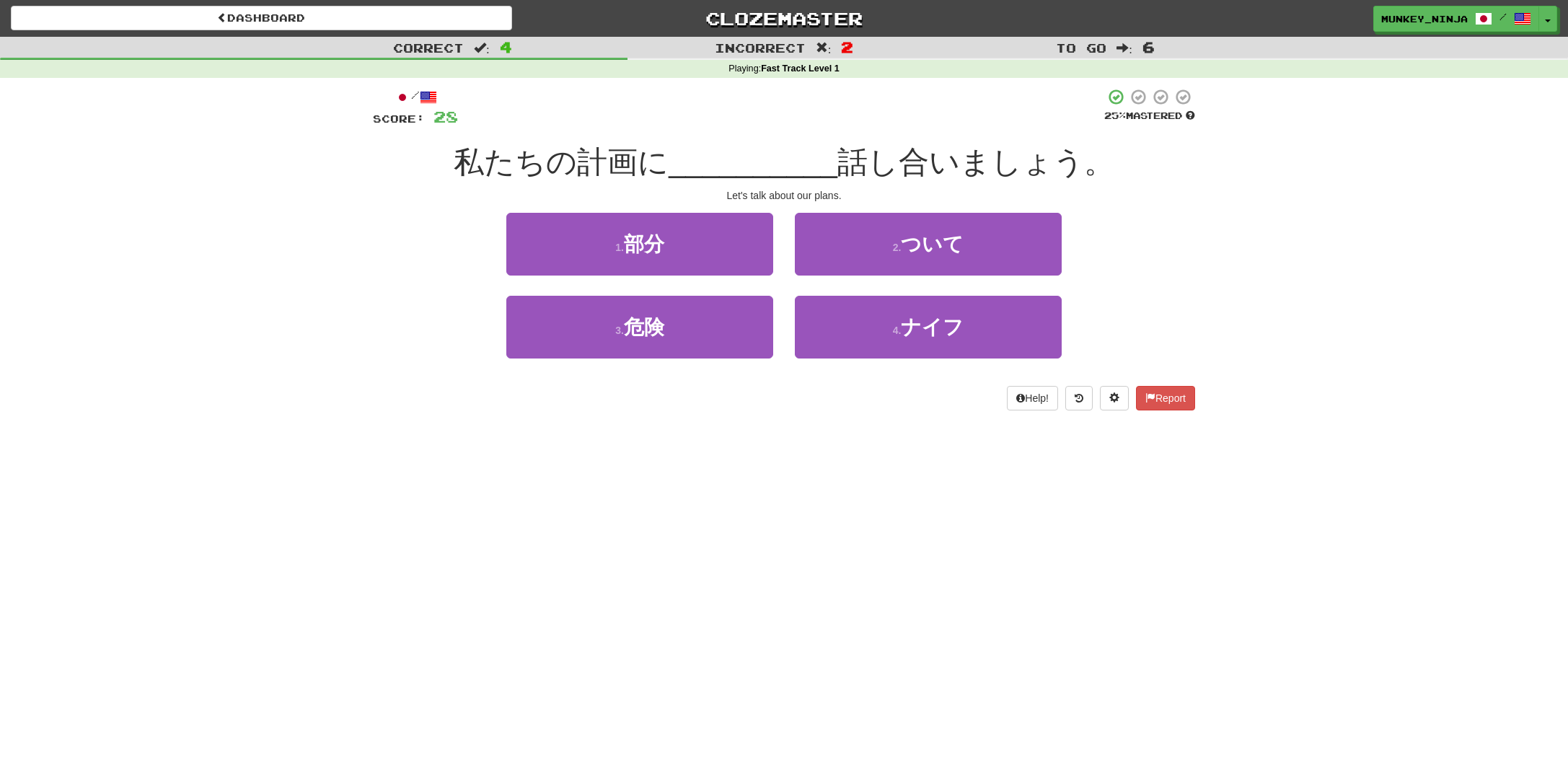
click at [485, 422] on div "/ Score: 28 25 % Mastered 私たちの計画に __________ 話し合いましょう。 Let's talk about our pla…" at bounding box center [784, 254] width 822 height 353
click at [849, 487] on div "Dashboard Clozemaster munkey_ninja / Toggle Dropdown Dashboard Leaderboard Acti…" at bounding box center [784, 387] width 1568 height 774
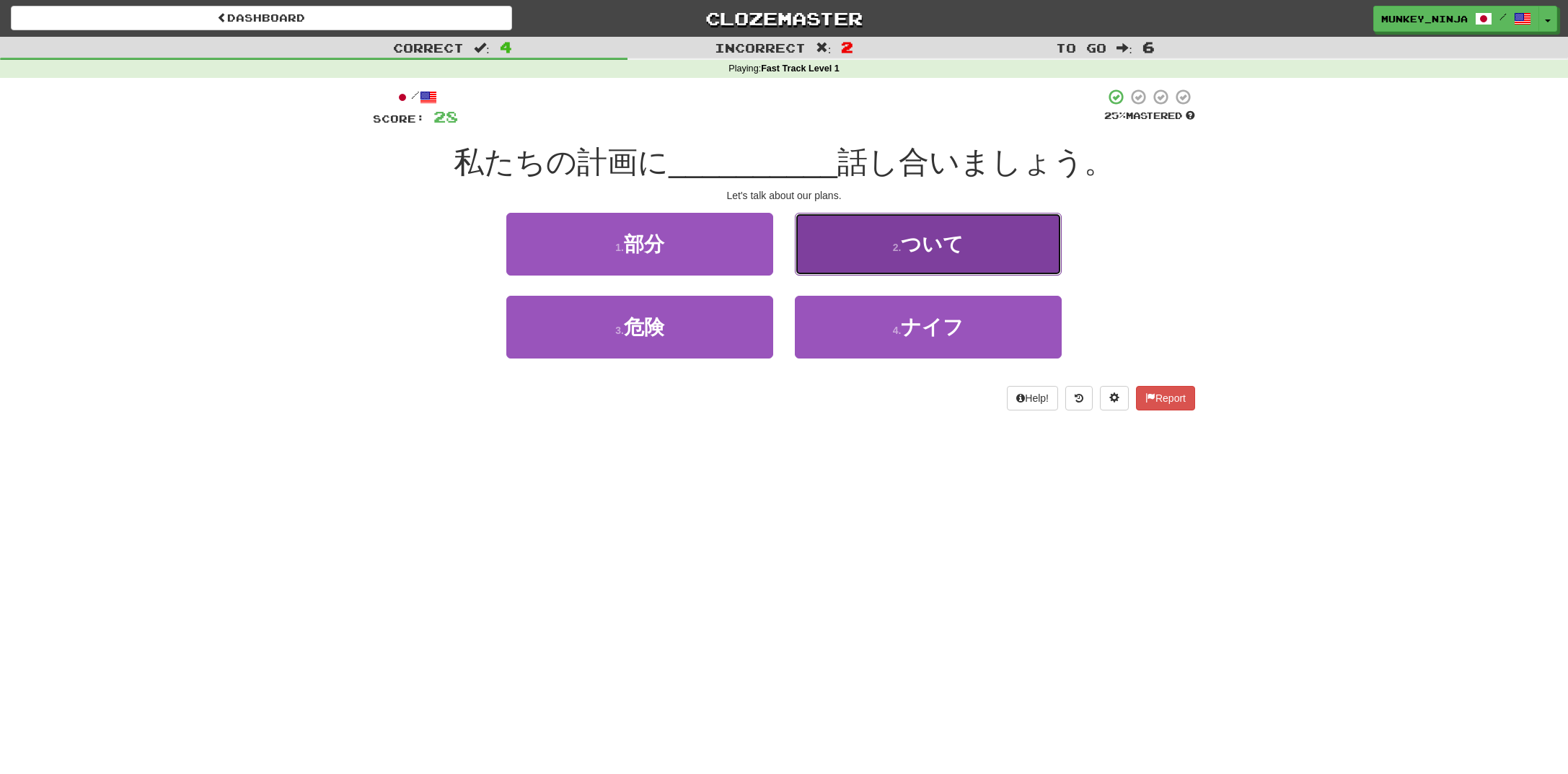
click at [1031, 238] on button "2 . ついて" at bounding box center [928, 244] width 266 height 63
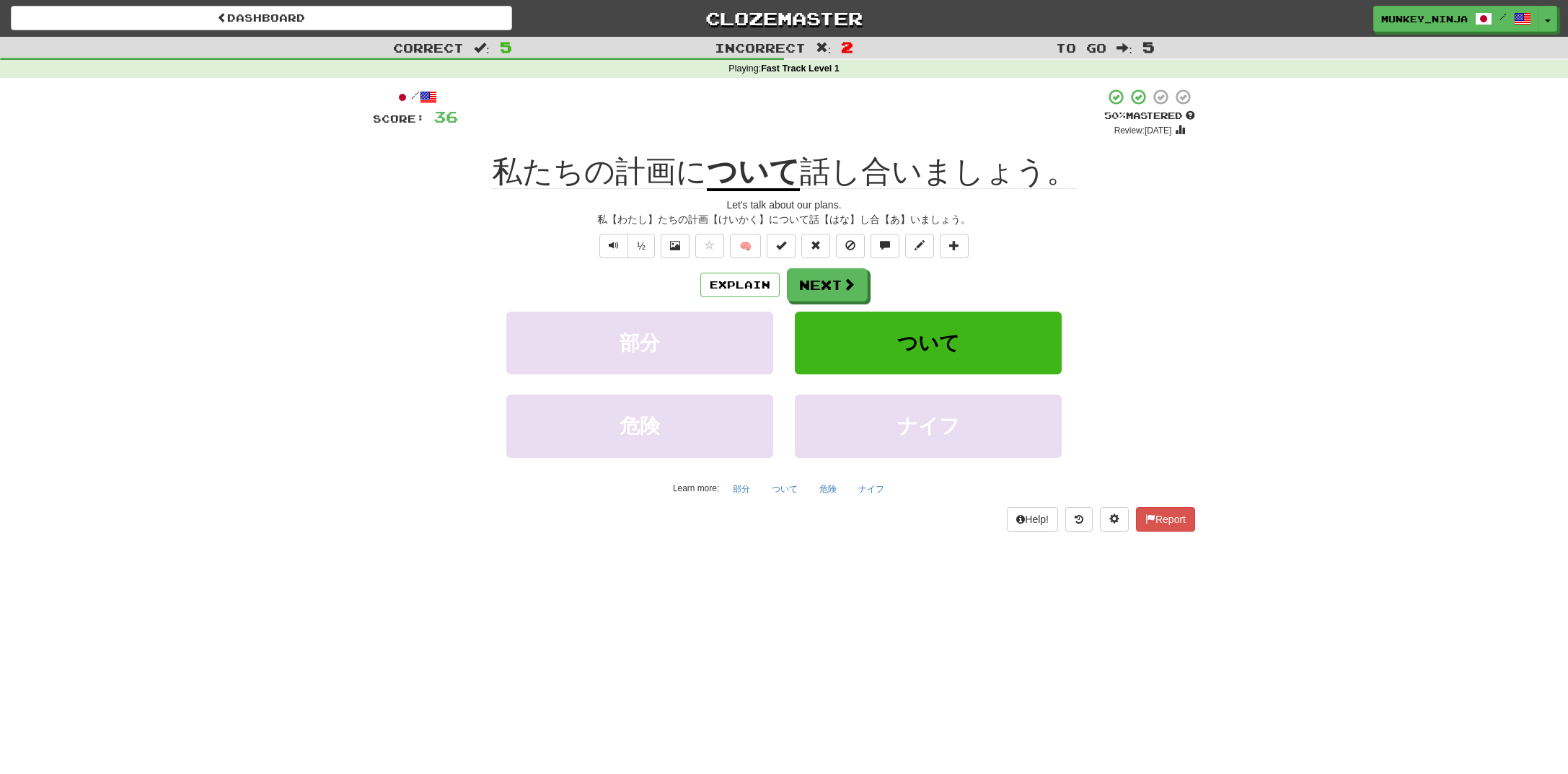
click at [1154, 286] on div "Explain Next" at bounding box center [784, 284] width 822 height 33
click at [825, 285] on button "Next" at bounding box center [828, 285] width 81 height 33
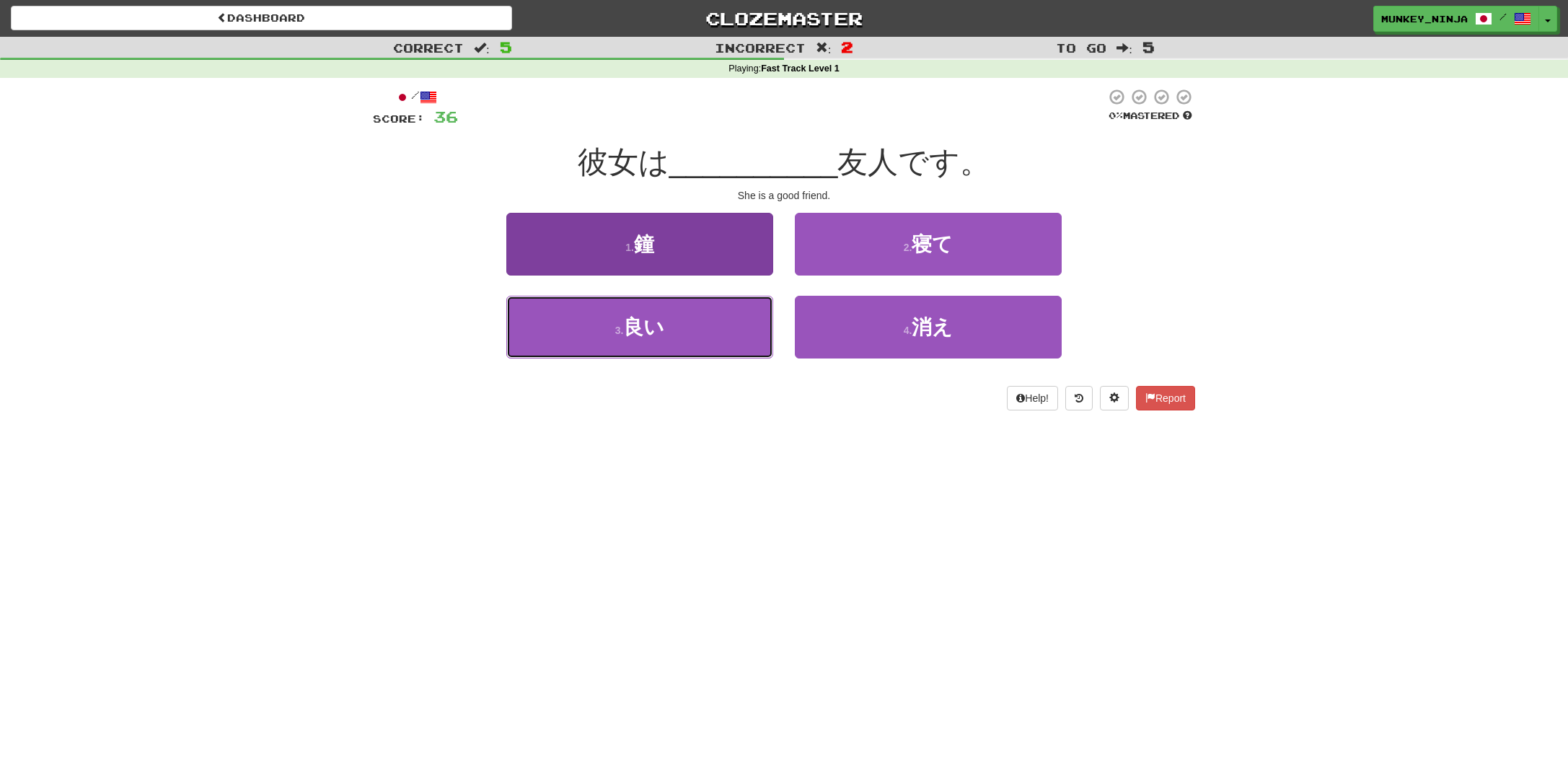
drag, startPoint x: 674, startPoint y: 332, endPoint x: 668, endPoint y: 346, distance: 15.2
click at [674, 332] on button "3 . 良い" at bounding box center [640, 326] width 266 height 63
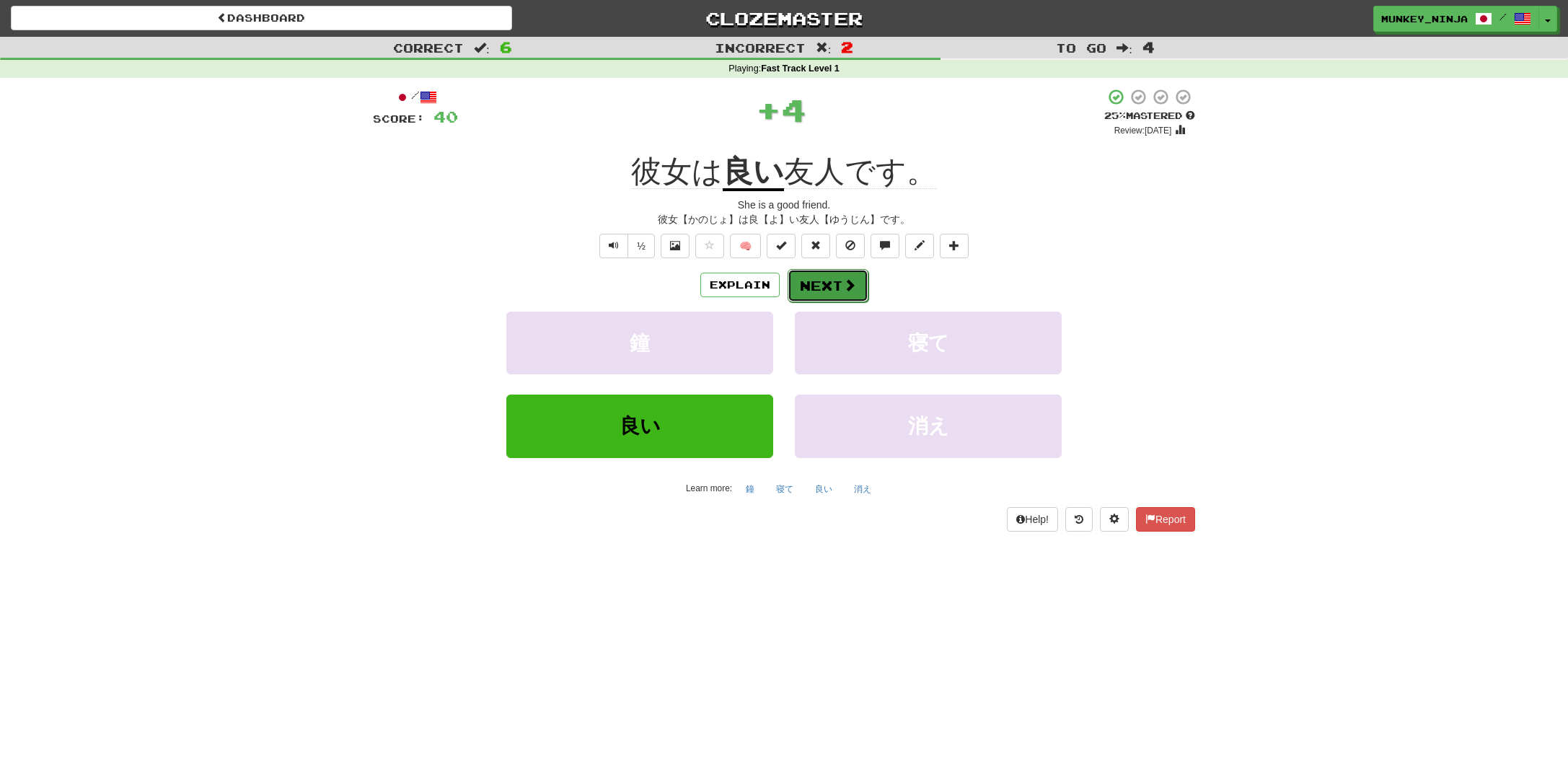
click at [833, 288] on button "Next" at bounding box center [828, 285] width 81 height 33
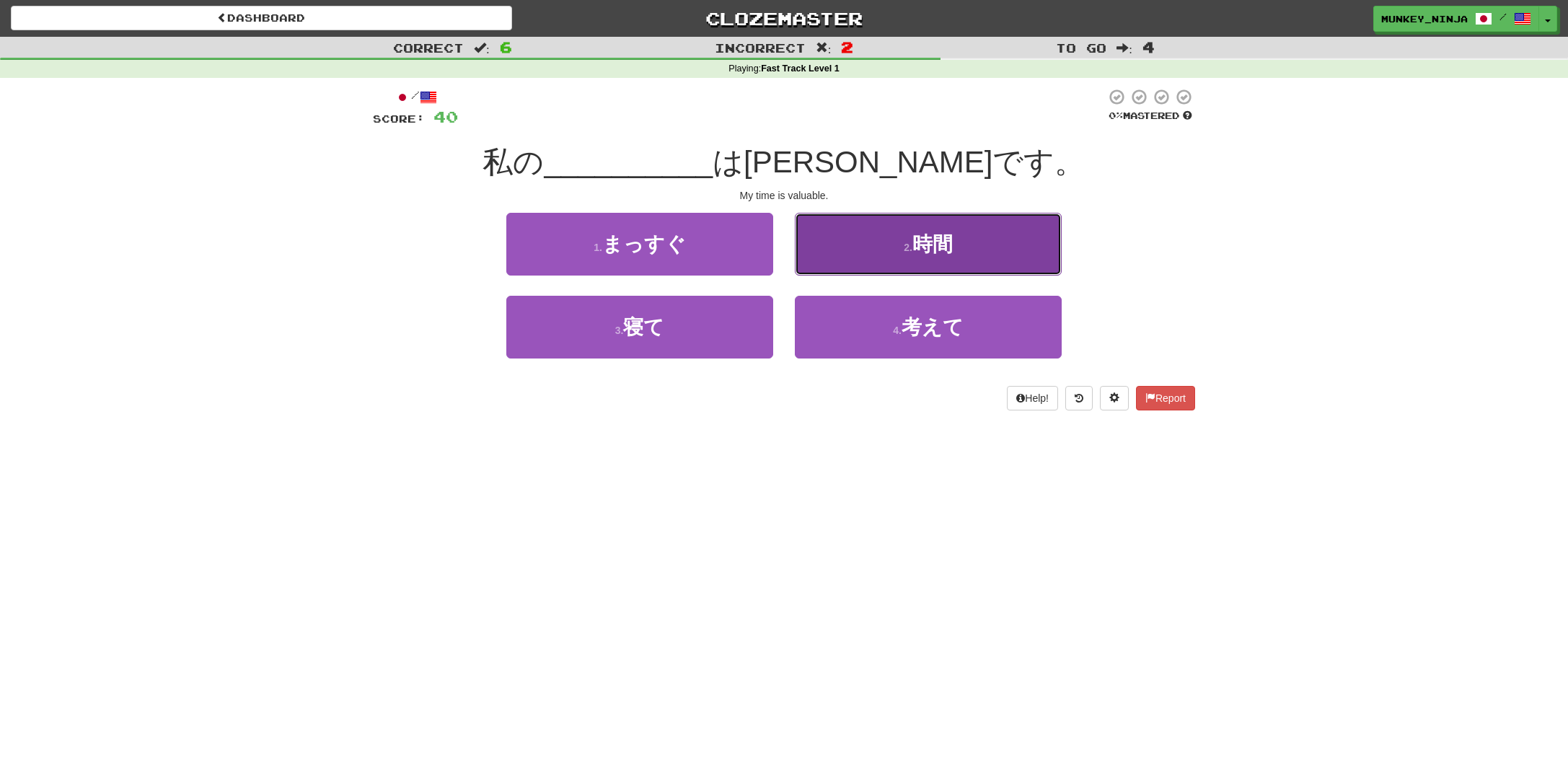
click at [955, 254] on button "2 . 時間" at bounding box center [928, 244] width 266 height 63
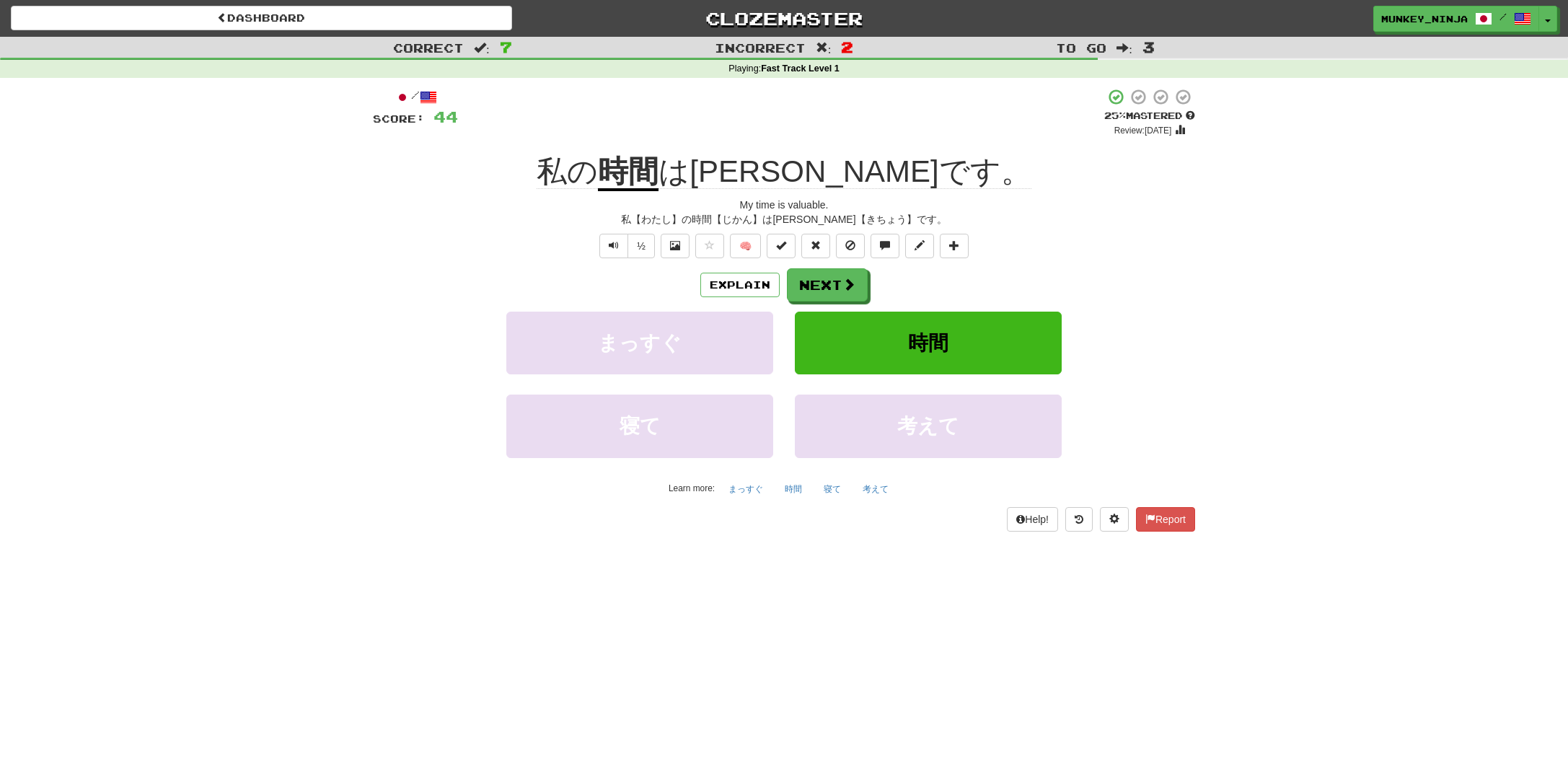
click at [1203, 323] on div "/ Score: 44 + 4 25 % Mastered Review: 2025-08-21 私の 時間 は貴重です。 My time is valuab…" at bounding box center [784, 314] width 844 height 473
drag, startPoint x: 983, startPoint y: 148, endPoint x: 1000, endPoint y: 162, distance: 22.0
click at [999, 159] on div "/ Score: 44 + 4 25 % Mastered Review: 2025-08-21 私の 時間 は貴重です。 My time is valuab…" at bounding box center [784, 310] width 822 height 443
click at [623, 252] on button "Text-to-speech controls" at bounding box center [614, 246] width 29 height 24
click at [824, 284] on button "Next" at bounding box center [828, 285] width 81 height 33
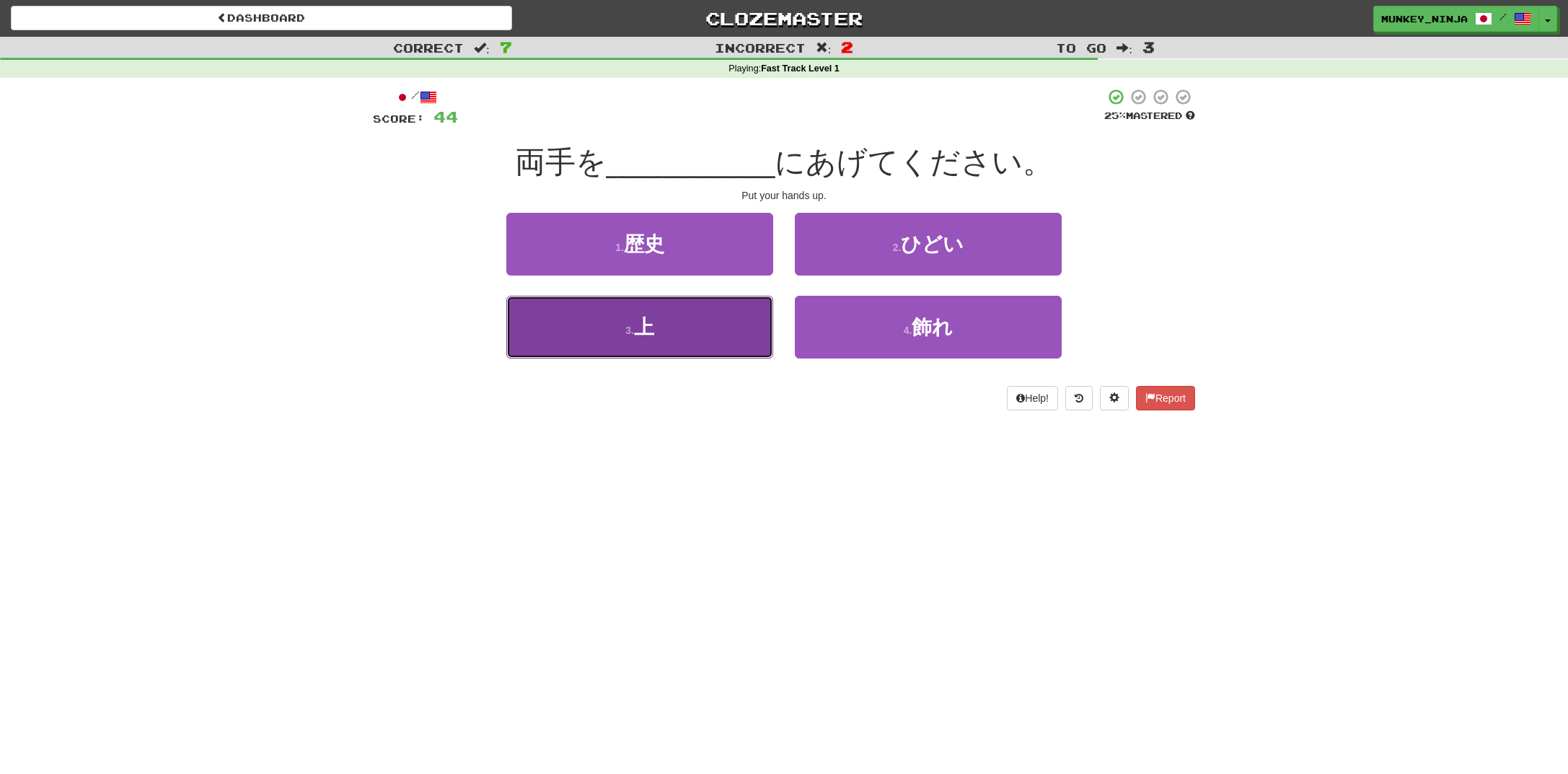
click at [732, 341] on button "3 . 上" at bounding box center [640, 326] width 266 height 63
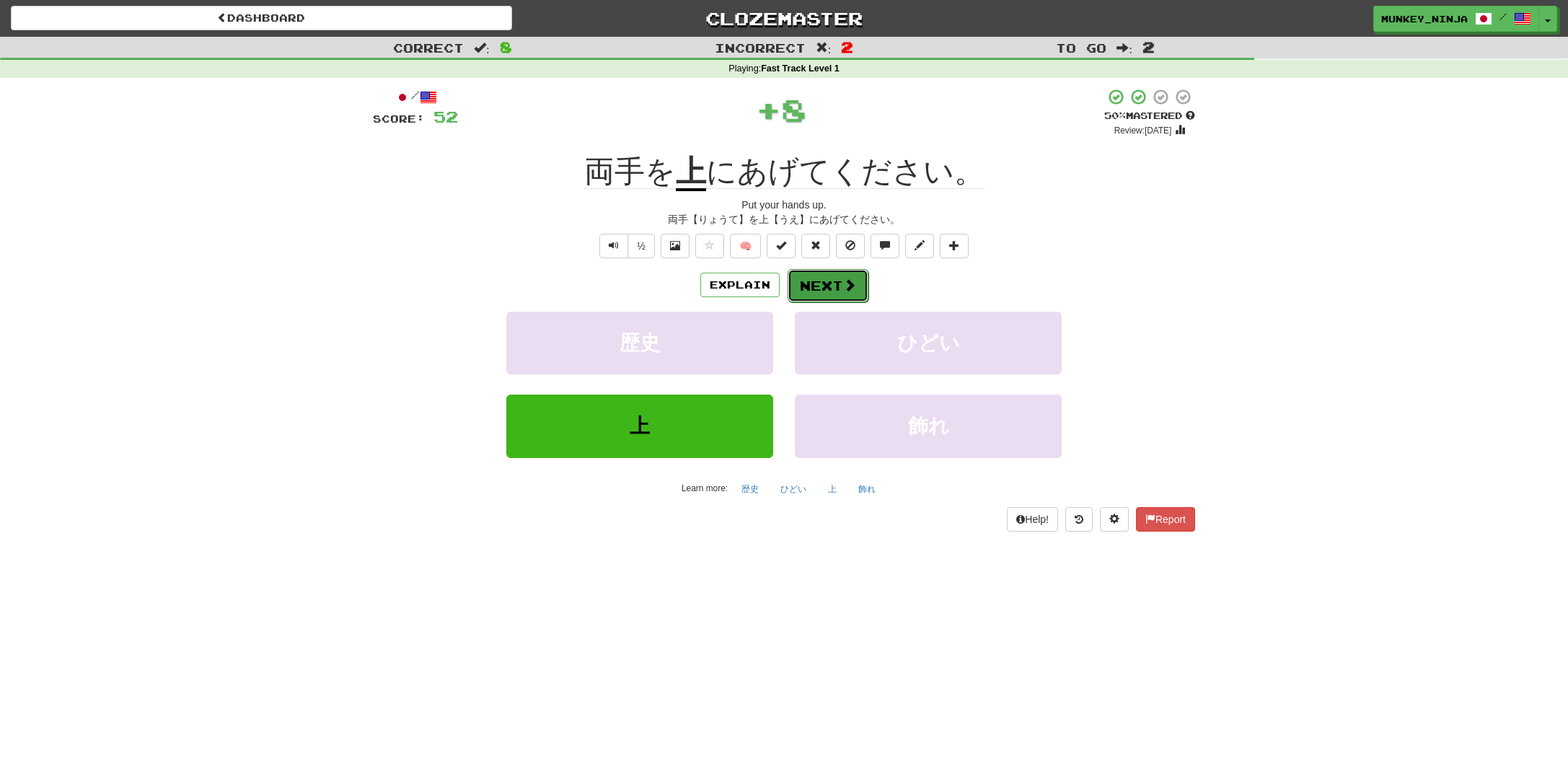
click at [854, 281] on span at bounding box center [849, 285] width 13 height 13
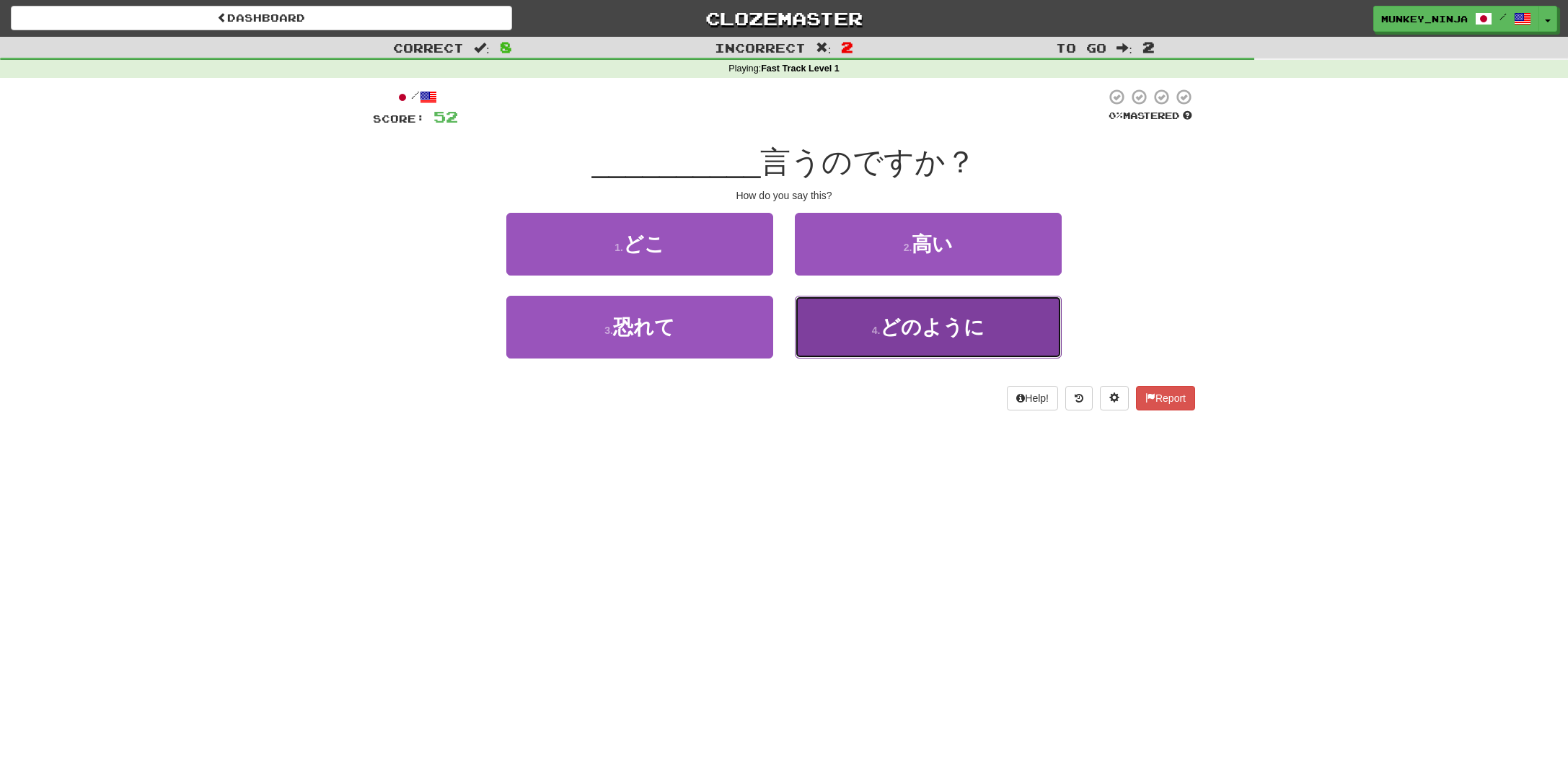
click at [956, 342] on button "4 . どのように" at bounding box center [928, 326] width 266 height 63
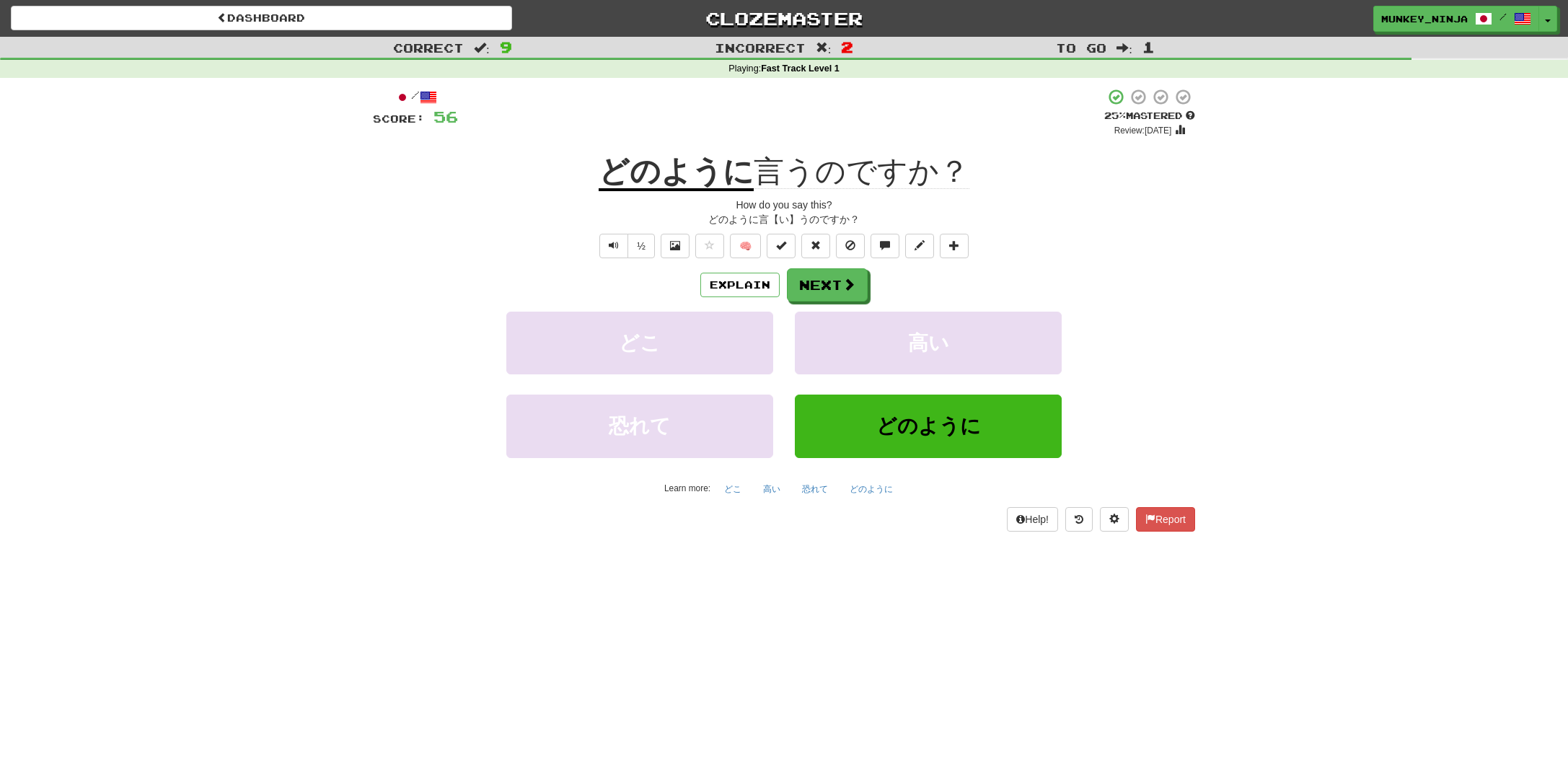
click at [839, 302] on div "Explain Next どこ 高い 恐れて どのように Learn more: どこ 高い 恐れて どのように" at bounding box center [784, 384] width 822 height 232
click at [864, 293] on button "Next" at bounding box center [828, 285] width 81 height 33
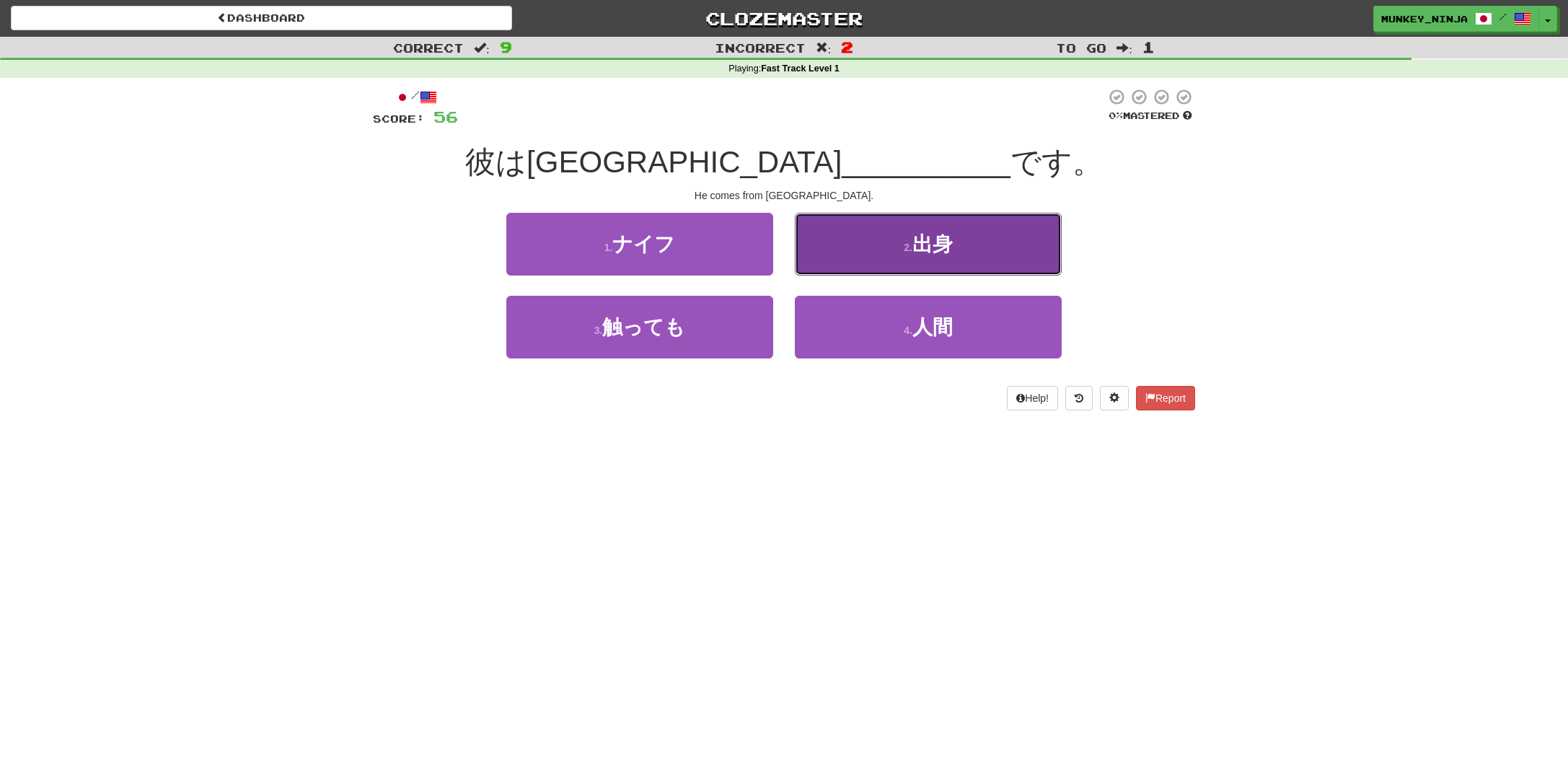
click at [1020, 224] on button "2 . 出身" at bounding box center [928, 244] width 266 height 63
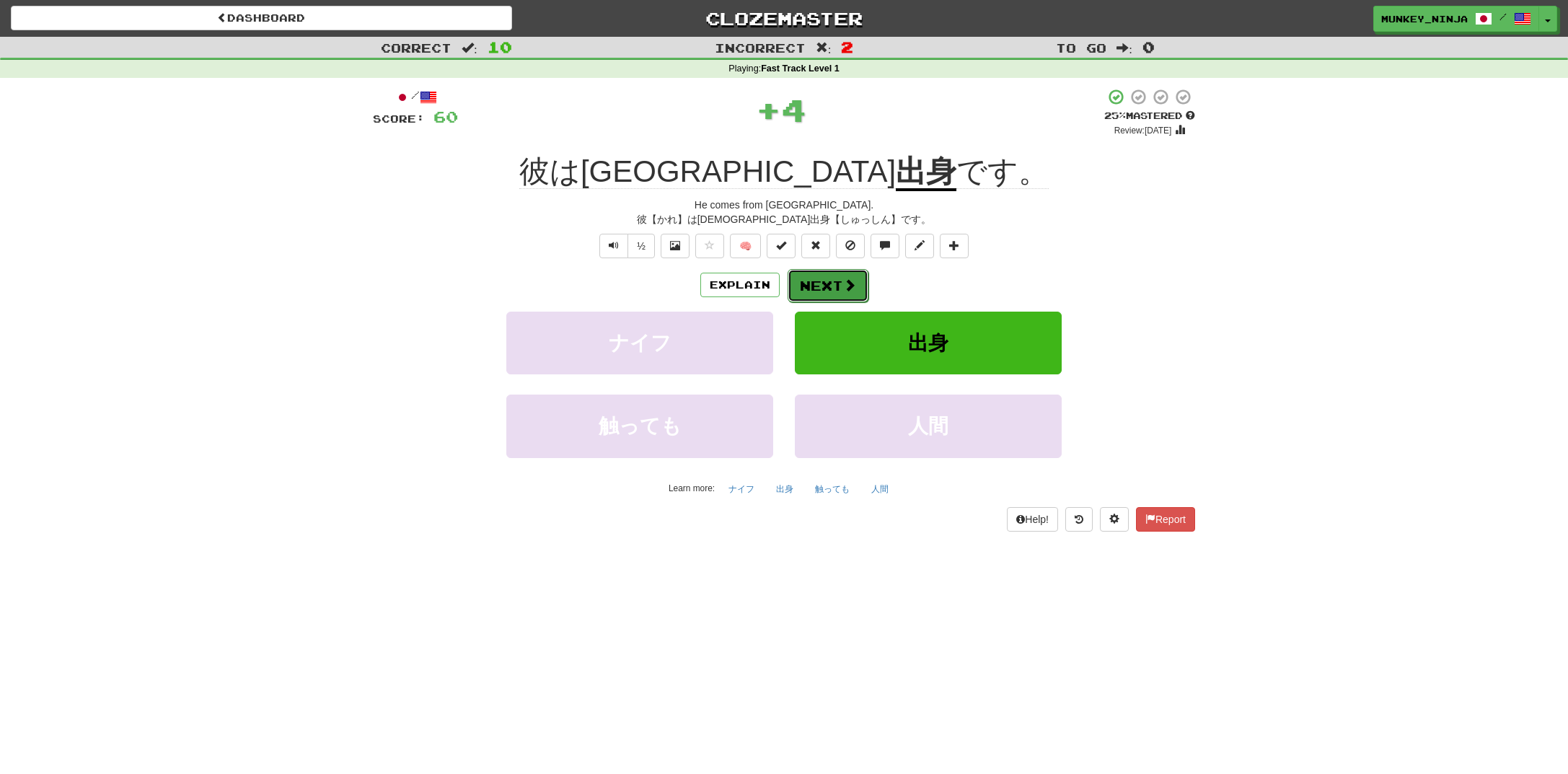
click at [824, 274] on button "Next" at bounding box center [828, 285] width 81 height 33
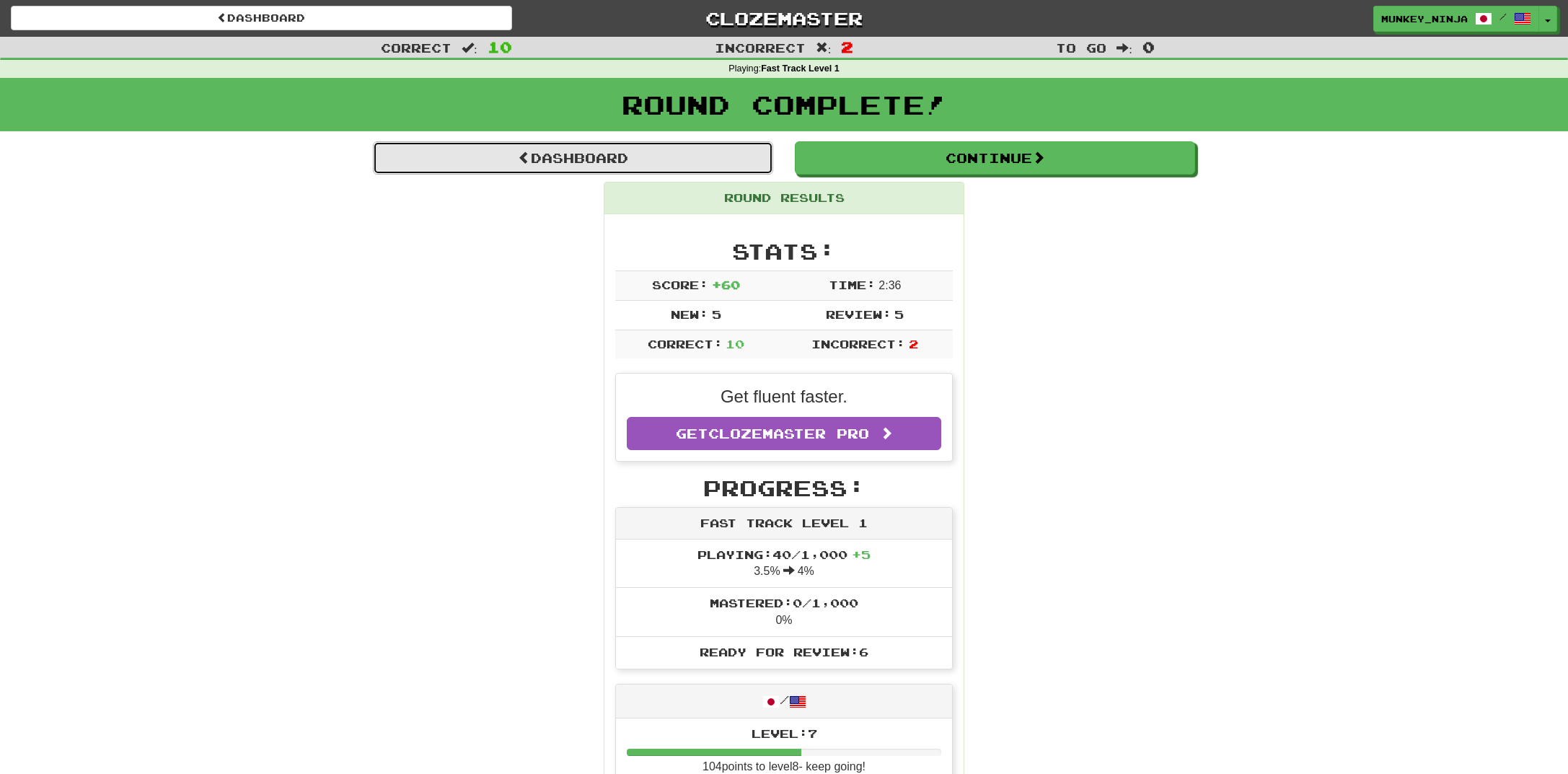
click at [588, 167] on link "Dashboard" at bounding box center [572, 158] width 401 height 33
